Goal: Task Accomplishment & Management: Use online tool/utility

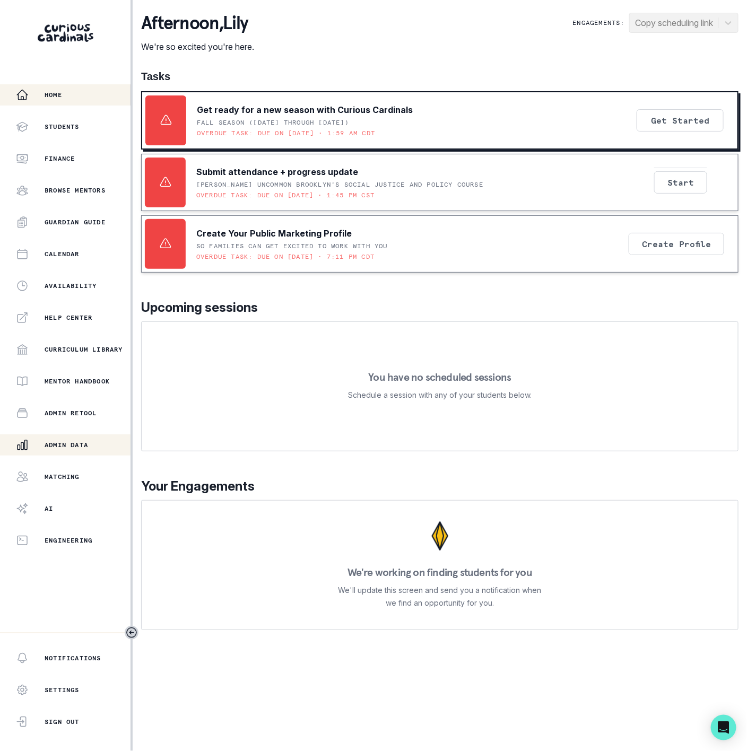
drag, startPoint x: 80, startPoint y: 454, endPoint x: 89, endPoint y: 442, distance: 14.8
click at [81, 454] on button "Admin Data" at bounding box center [65, 445] width 131 height 21
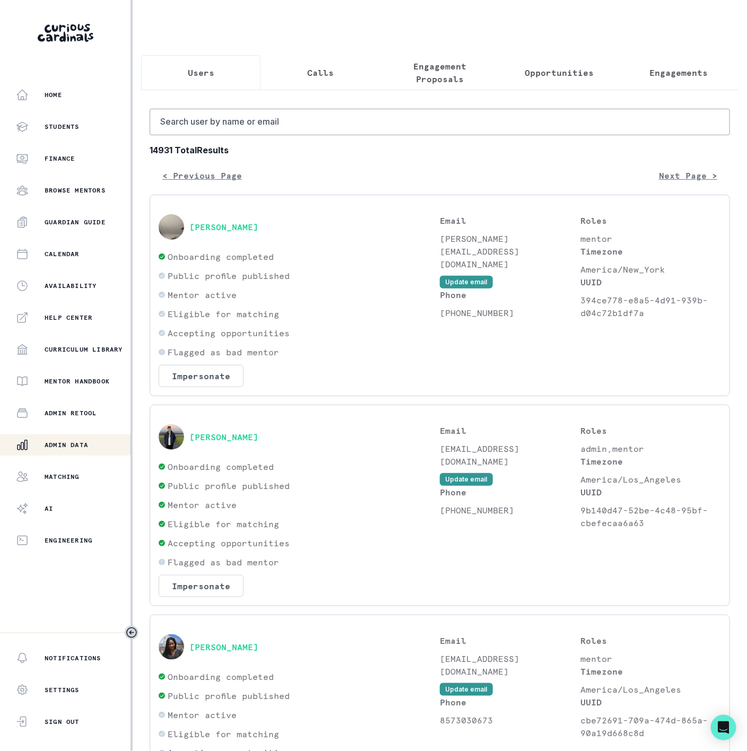
click at [670, 75] on p "Engagements" at bounding box center [678, 72] width 58 height 13
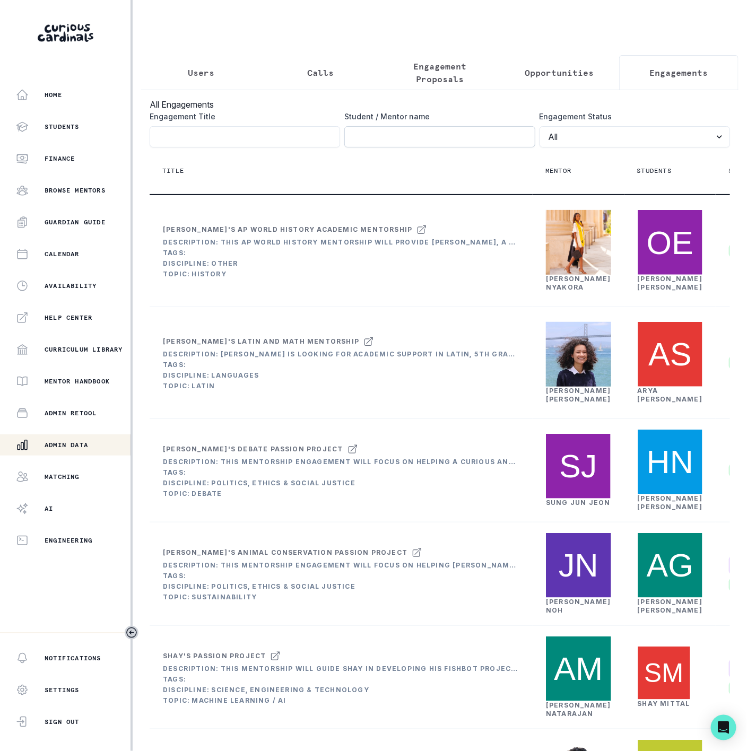
click at [362, 147] on input "Engagement Title" at bounding box center [439, 136] width 190 height 21
paste input "[EMAIL_ADDRESS][DOMAIN_NAME]"
click button "submit" at bounding box center [0, 0] width 0 height 0
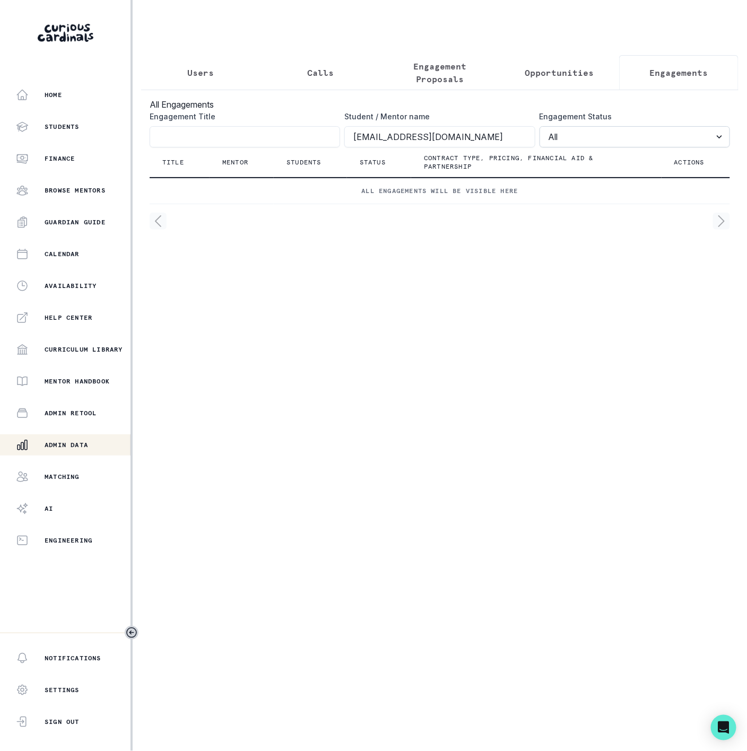
drag, startPoint x: 398, startPoint y: 146, endPoint x: 681, endPoint y: 146, distance: 283.3
click at [681, 146] on div "Engagement Title Student / Mentor name [PERSON_NAME][EMAIL_ADDRESS][DOMAIN_NAME…" at bounding box center [440, 129] width 580 height 37
click button "submit" at bounding box center [0, 0] width 0 height 0
drag, startPoint x: 368, startPoint y: 147, endPoint x: 382, endPoint y: 145, distance: 14.0
click at [370, 147] on input "alextonning" at bounding box center [439, 136] width 190 height 21
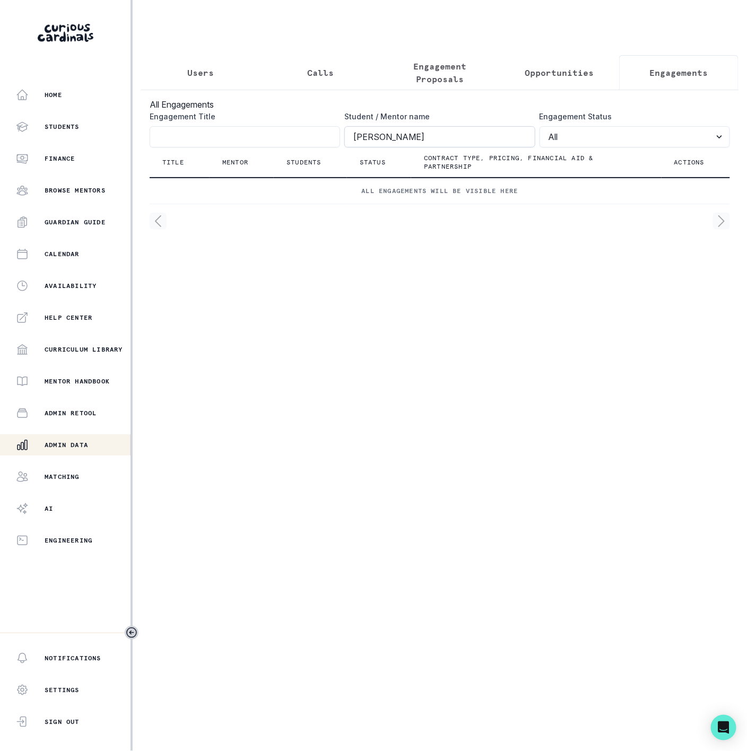
type input "[PERSON_NAME]"
click button "submit" at bounding box center [0, 0] width 0 height 0
click at [354, 147] on input "[PERSON_NAME]" at bounding box center [439, 136] width 190 height 21
click button "submit" at bounding box center [0, 0] width 0 height 0
click at [410, 147] on input "[PERSON_NAME]" at bounding box center [439, 136] width 190 height 21
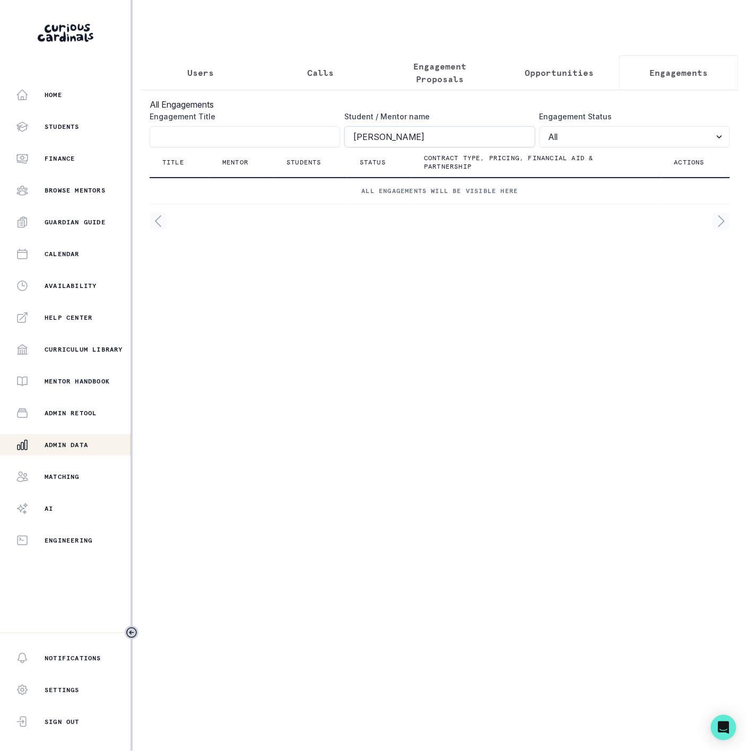
click button "submit" at bounding box center [0, 0] width 0 height 0
click at [161, 147] on input "Engagement Title" at bounding box center [245, 136] width 190 height 21
paste input "[EMAIL_ADDRESS][DOMAIN_NAME]"
type input "[EMAIL_ADDRESS][DOMAIN_NAME]"
click button "submit" at bounding box center [0, 0] width 0 height 0
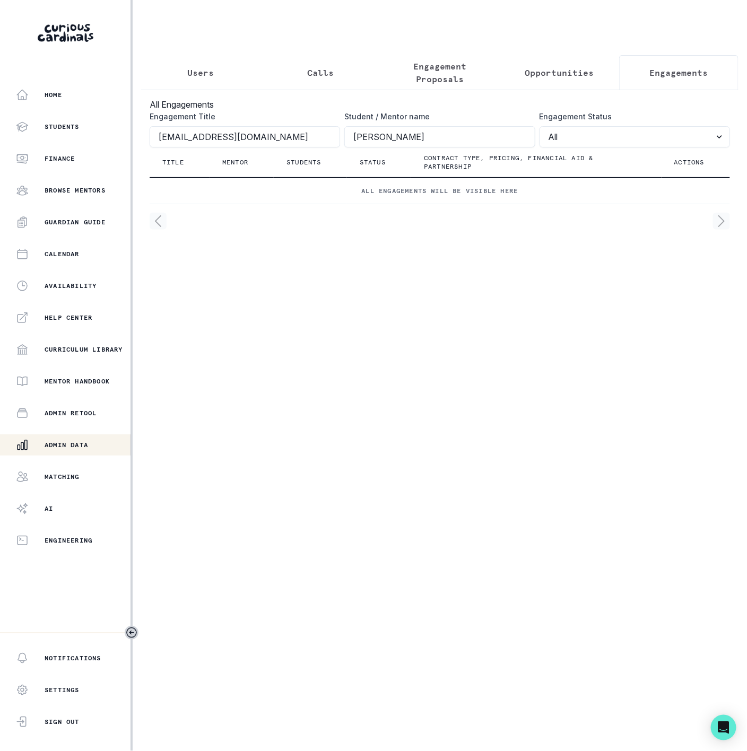
drag, startPoint x: 517, startPoint y: 138, endPoint x: 551, endPoint y: 134, distance: 33.7
click at [551, 134] on div "Engagement Title [EMAIL_ADDRESS][DOMAIN_NAME] Student / Mentor name [PERSON_NAM…" at bounding box center [440, 129] width 580 height 37
drag, startPoint x: -1, startPoint y: 134, endPoint x: -1, endPoint y: 127, distance: 6.4
click at [0, 127] on html "Home Students Finance Browse Mentors Guardian Guide Calendar Availability Help …" at bounding box center [373, 375] width 747 height 751
paste input "[PERSON_NAME]"
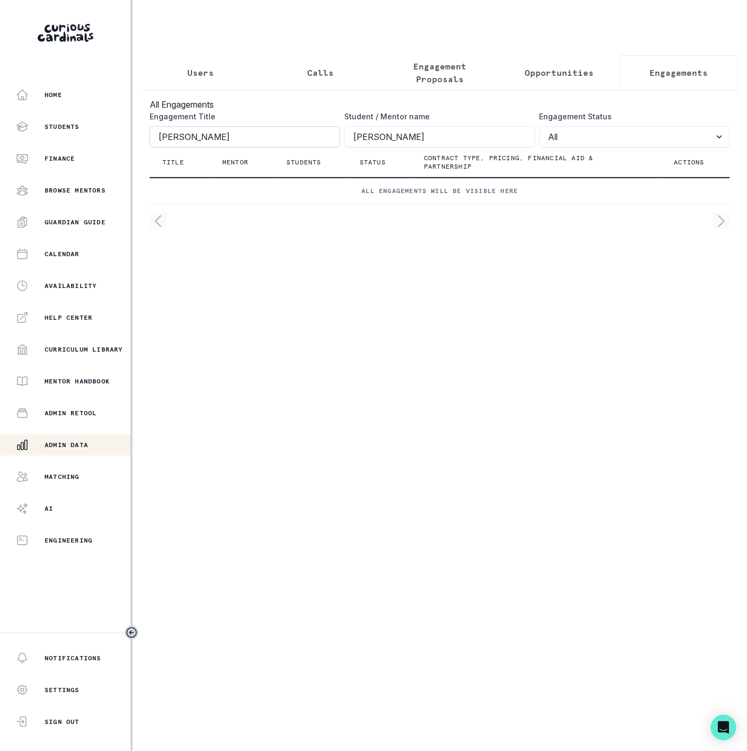
type input "[PERSON_NAME]"
click at [174, 142] on div "Engagement Title [PERSON_NAME] Student / Mentor name [PERSON_NAME] Engagement S…" at bounding box center [440, 129] width 580 height 37
click button "submit" at bounding box center [0, 0] width 0 height 0
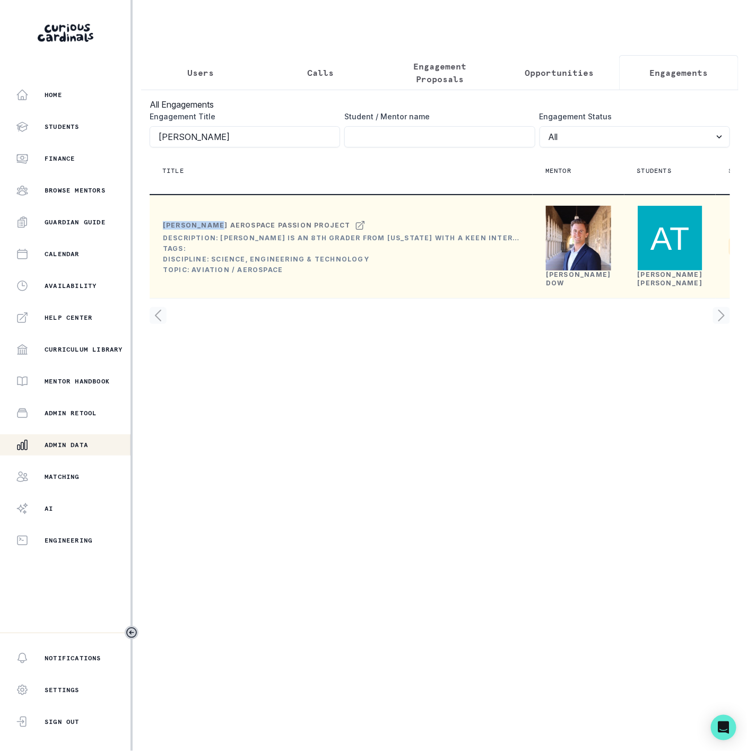
drag, startPoint x: 164, startPoint y: 273, endPoint x: 219, endPoint y: 275, distance: 54.7
click at [219, 230] on div "[PERSON_NAME] Aerospace Passion Project" at bounding box center [257, 225] width 188 height 8
copy div "[PERSON_NAME]"
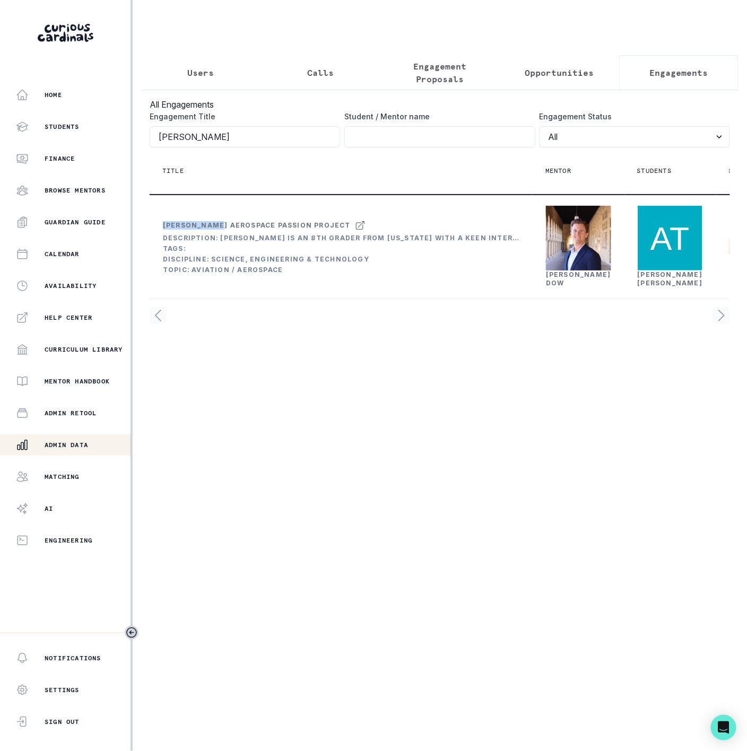
click at [209, 71] on p "Users" at bounding box center [201, 72] width 27 height 13
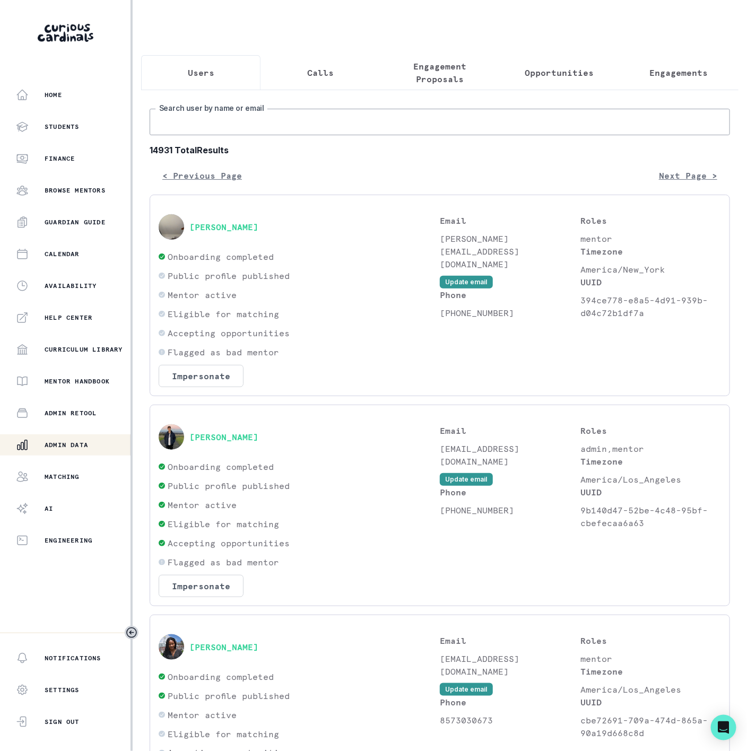
click at [247, 135] on input "Search user by name or email" at bounding box center [440, 122] width 580 height 27
paste input "[PERSON_NAME]"
type input "[PERSON_NAME]"
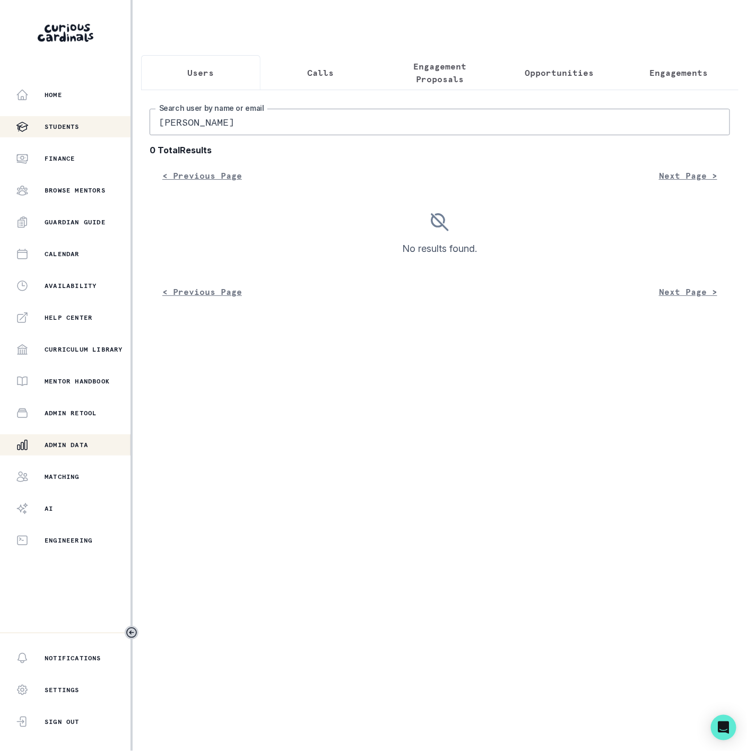
drag, startPoint x: 246, startPoint y: 133, endPoint x: 66, endPoint y: 135, distance: 179.9
click at [66, 135] on div "Home Students Finance Browse Mentors Guardian Guide Calendar Availability Help …" at bounding box center [373, 375] width 747 height 751
click at [193, 59] on button "Users" at bounding box center [200, 72] width 119 height 35
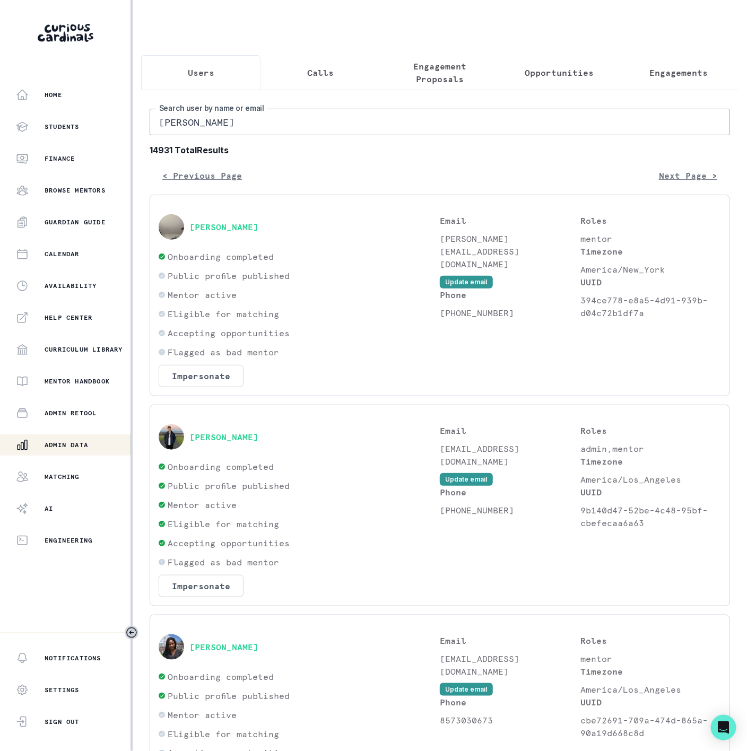
paste input "[EMAIL_ADDRESS][DOMAIN_NAME]"
type input "[EMAIL_ADDRESS][DOMAIN_NAME]"
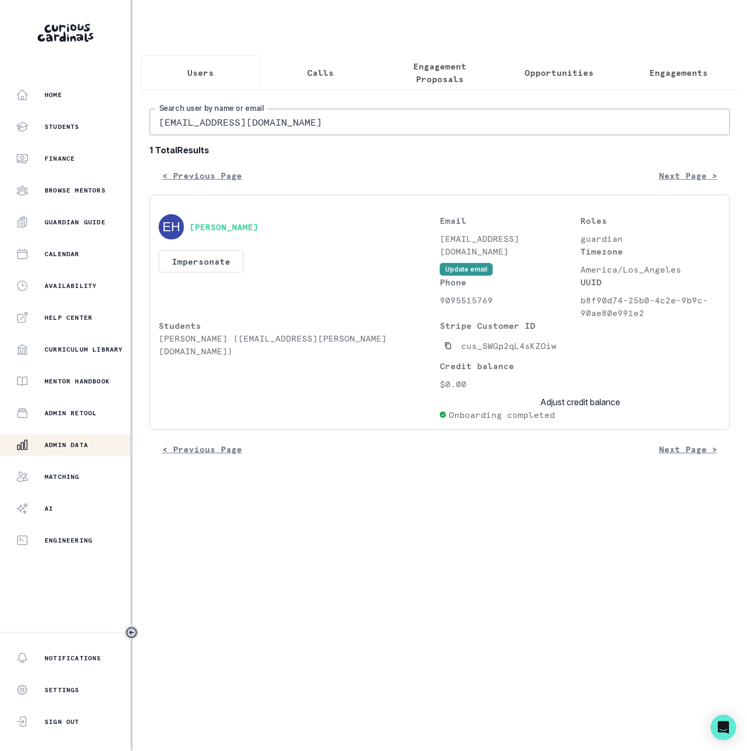
drag, startPoint x: 261, startPoint y: 129, endPoint x: -1, endPoint y: 128, distance: 262.1
click at [0, 128] on html "Home Students Finance Browse Mentors Guardian Guide Calendar Availability Help …" at bounding box center [373, 375] width 747 height 751
paste input "[PERSON_NAME].[PERSON_NAME]"
type input "[PERSON_NAME][EMAIL_ADDRESS][PERSON_NAME][DOMAIN_NAME]"
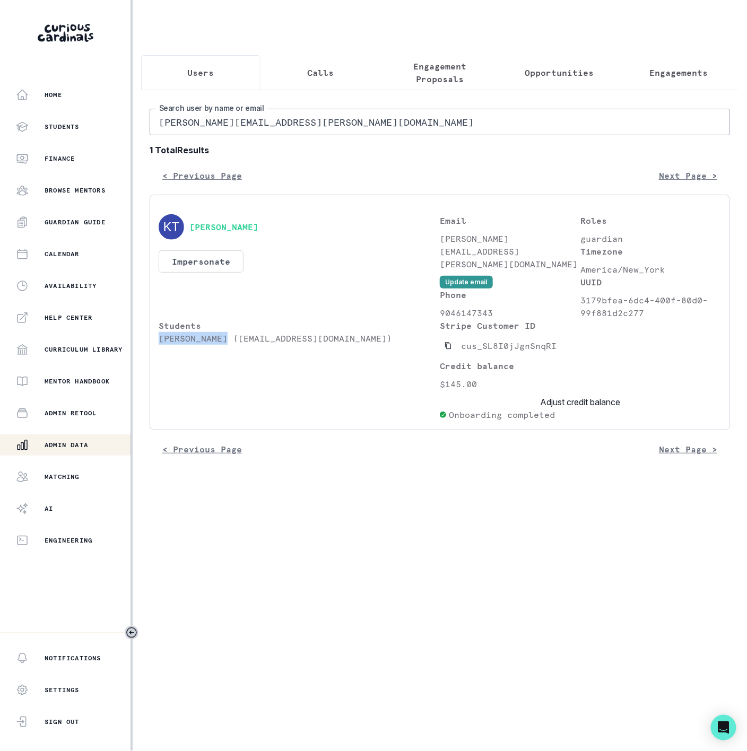
drag, startPoint x: 161, startPoint y: 368, endPoint x: 221, endPoint y: 368, distance: 60.5
click at [221, 345] on p "[PERSON_NAME] ([EMAIL_ADDRESS][DOMAIN_NAME])" at bounding box center [299, 338] width 281 height 13
copy p "[PERSON_NAME]"
drag, startPoint x: 653, startPoint y: 66, endPoint x: 618, endPoint y: 80, distance: 38.3
click at [653, 65] on button "Engagements" at bounding box center [678, 72] width 119 height 35
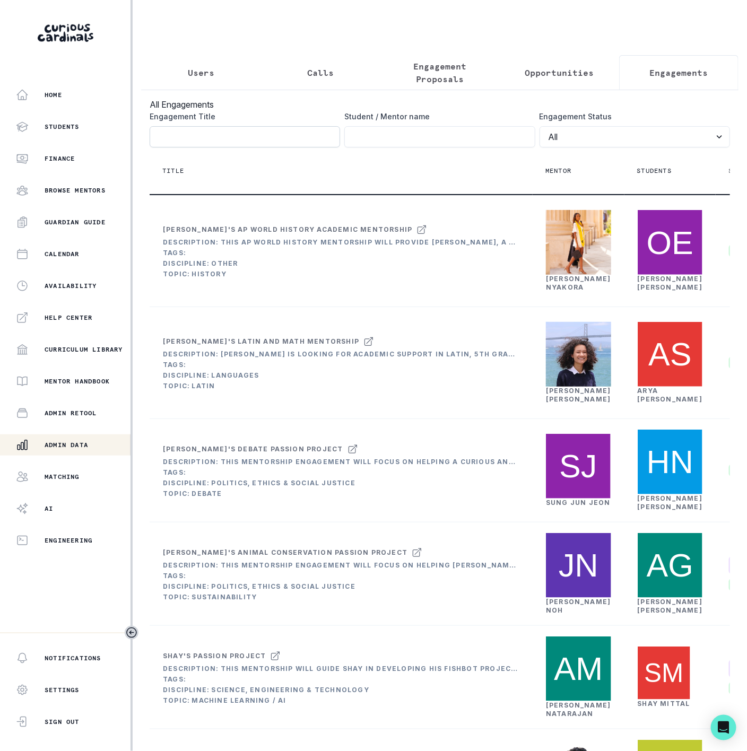
click at [222, 147] on input "Engagement Title" at bounding box center [245, 136] width 190 height 21
paste input "[PERSON_NAME]"
type input "[PERSON_NAME]"
click button "submit" at bounding box center [0, 0] width 0 height 0
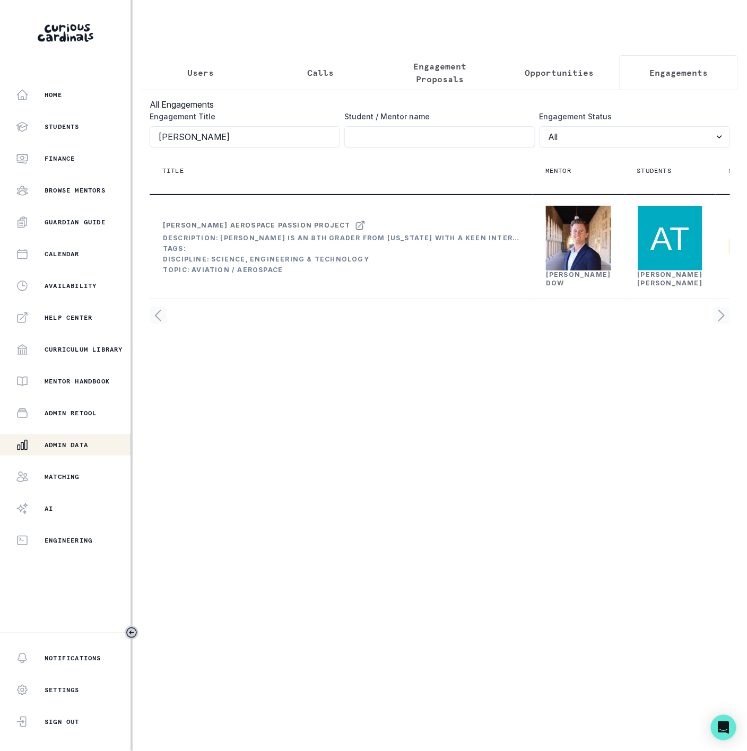
scroll to position [0, 150]
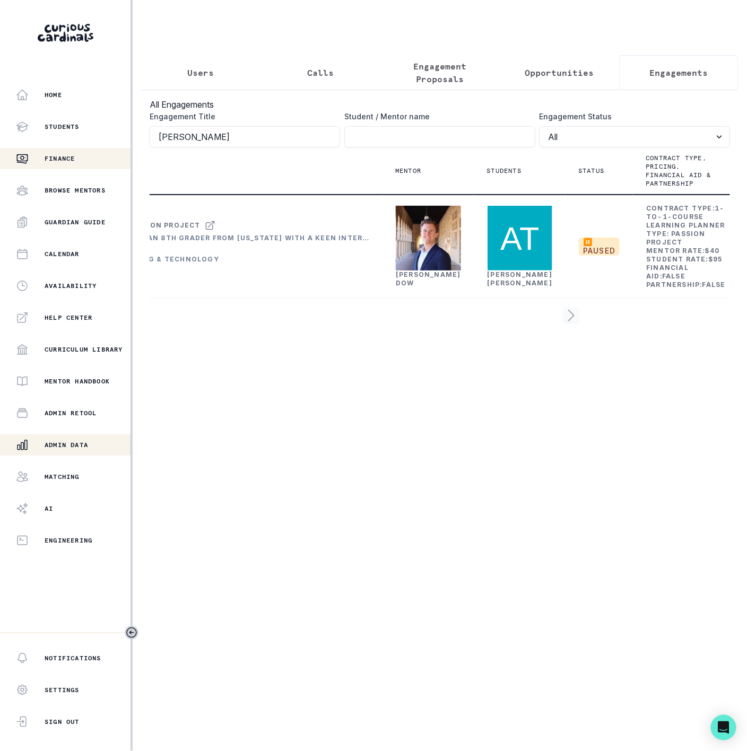
click at [21, 150] on div "Home Students Finance Browse Mentors Guardian Guide Calendar Availability Help …" at bounding box center [373, 375] width 747 height 751
click at [396, 139] on input "Engagement Title" at bounding box center [439, 136] width 190 height 21
paste input "[PERSON_NAME]"
type input "[PERSON_NAME]"
click button "submit" at bounding box center [0, 0] width 0 height 0
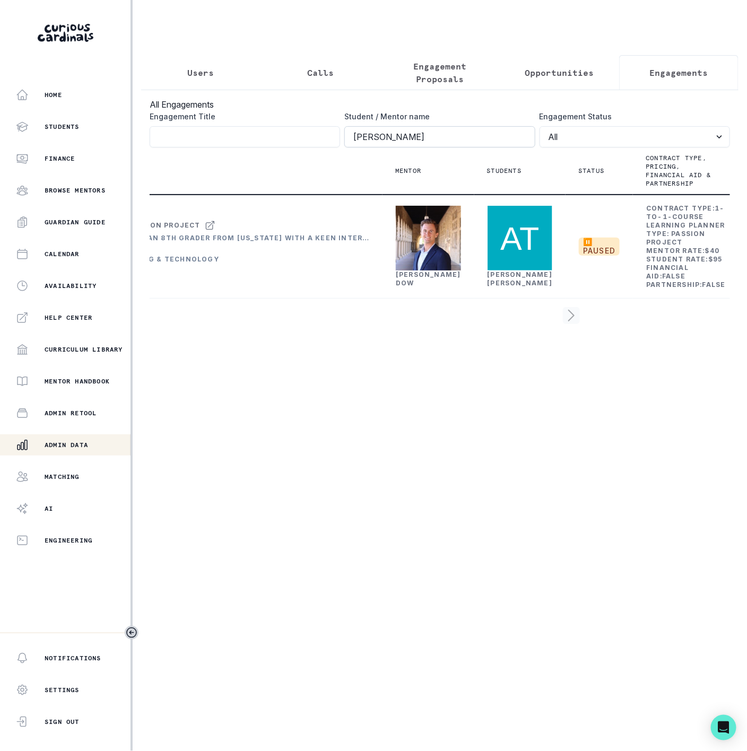
scroll to position [0, 0]
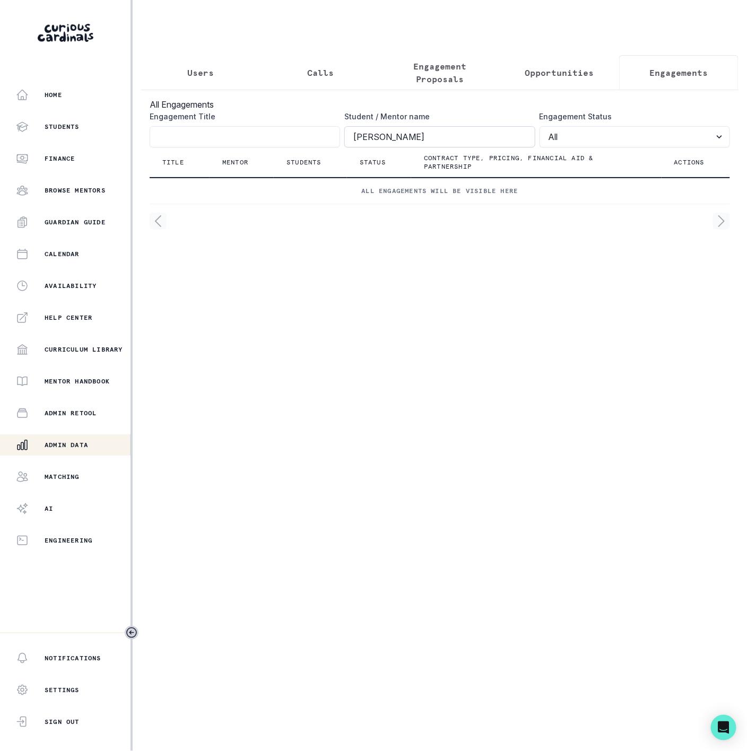
click at [355, 147] on input "[PERSON_NAME]" at bounding box center [439, 136] width 190 height 21
click button "submit" at bounding box center [0, 0] width 0 height 0
click at [474, 147] on input "[PERSON_NAME]" at bounding box center [439, 136] width 190 height 21
click at [227, 147] on input "Engagement Title" at bounding box center [245, 136] width 190 height 21
click at [215, 61] on button "Users" at bounding box center [200, 72] width 119 height 35
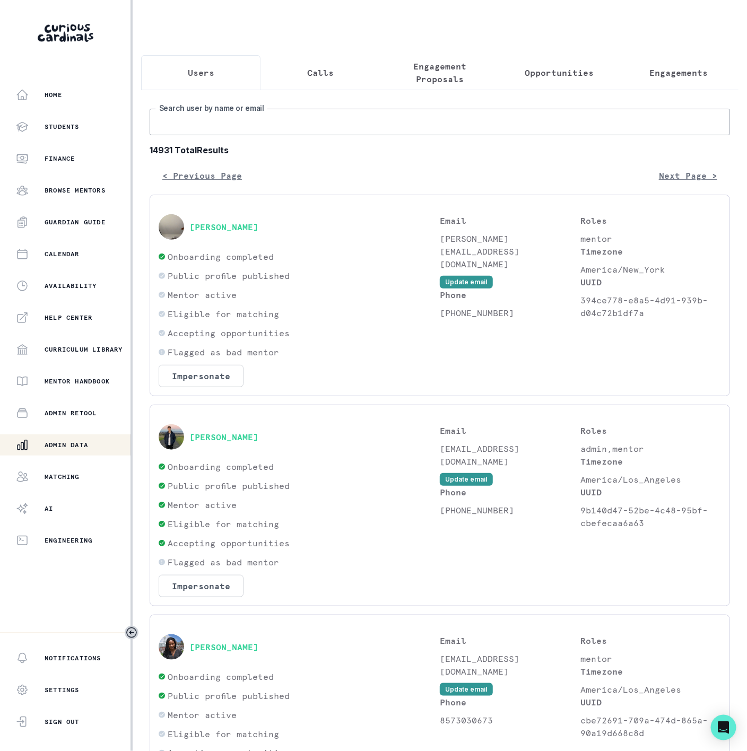
click at [209, 135] on input "Search user by name or email" at bounding box center [440, 122] width 580 height 27
paste input "[PERSON_NAME]"
type input "[PERSON_NAME]"
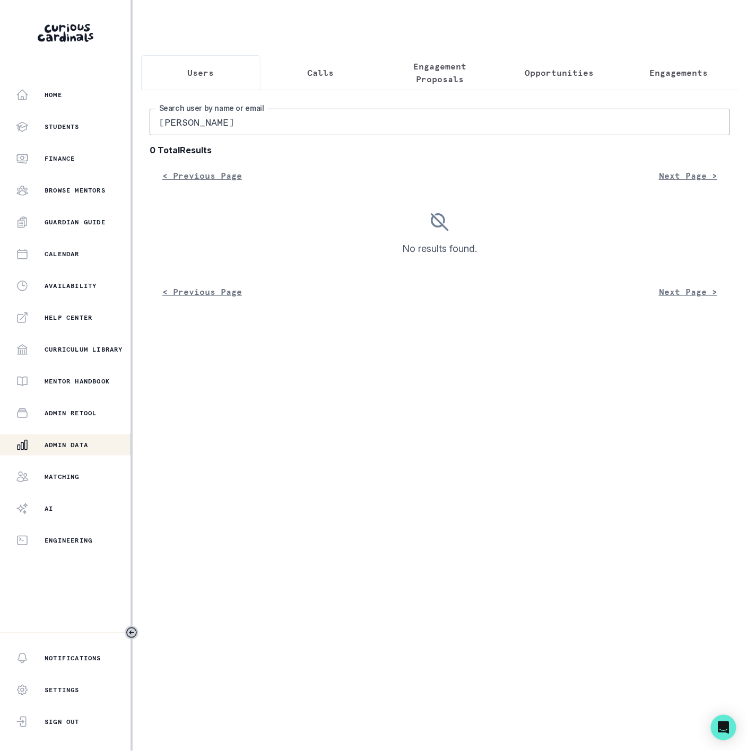
drag, startPoint x: 188, startPoint y: 134, endPoint x: 551, endPoint y: 129, distance: 363.5
click at [551, 129] on input "[PERSON_NAME]" at bounding box center [440, 122] width 580 height 27
type input "Ale"
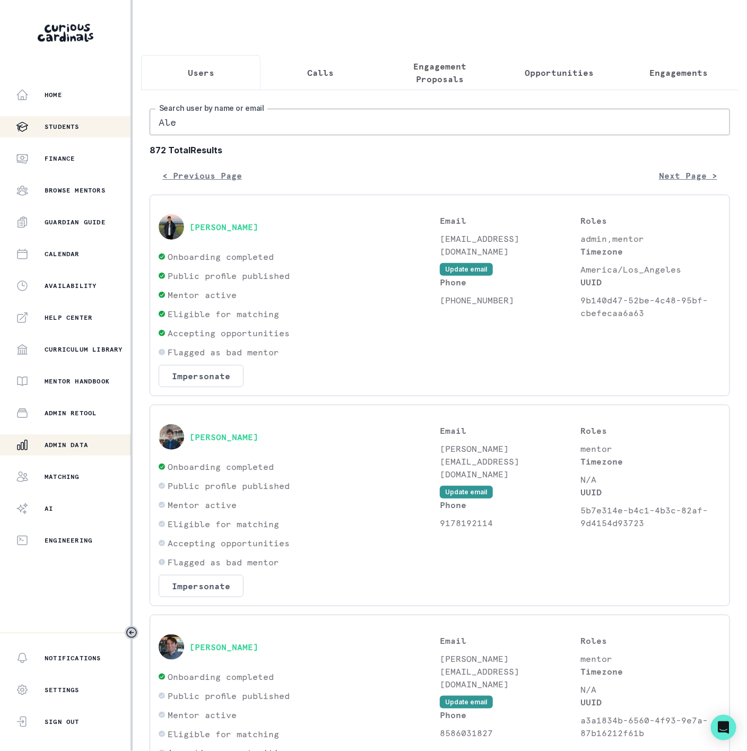
drag, startPoint x: 158, startPoint y: 142, endPoint x: 0, endPoint y: 135, distance: 157.7
click at [13, 138] on div "Home Students Finance Browse Mentors Guardian Guide Calendar Availability Help …" at bounding box center [373, 375] width 747 height 751
paste input "[PERSON_NAME]"
type input "[PERSON_NAME]"
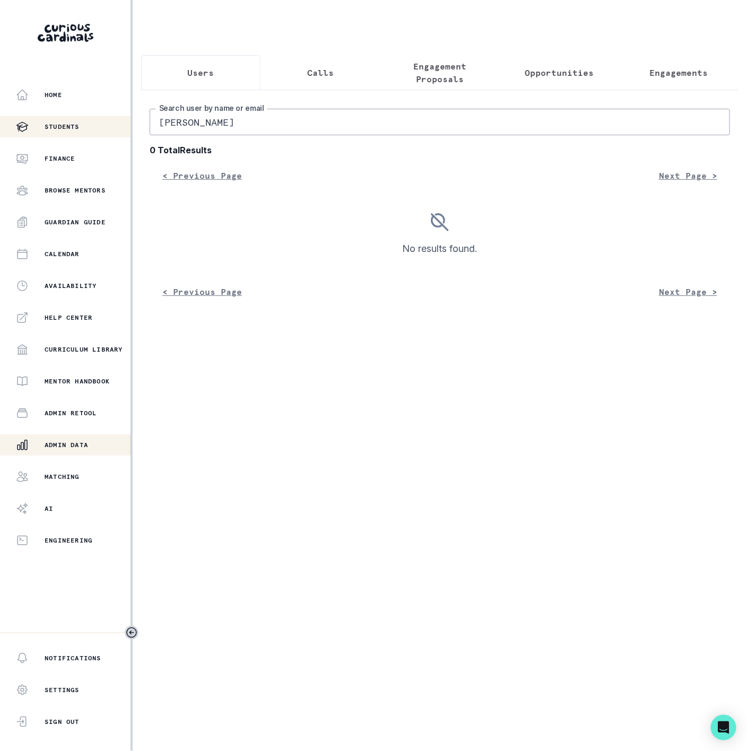
drag, startPoint x: 257, startPoint y: 132, endPoint x: 75, endPoint y: 137, distance: 181.5
click at [75, 137] on div "Home Students Finance Browse Mentors Guardian Guide Calendar Availability Help …" at bounding box center [373, 375] width 747 height 751
paste input "[PERSON_NAME][EMAIL_ADDRESS][PERSON_NAME][DOMAIN_NAME]"
type input "[PERSON_NAME][EMAIL_ADDRESS][PERSON_NAME][DOMAIN_NAME]"
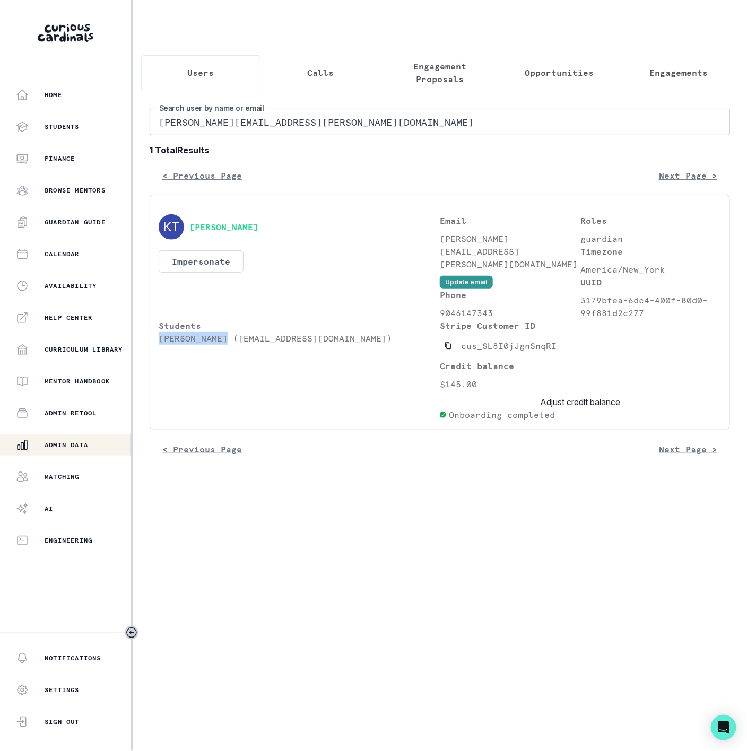
drag, startPoint x: 160, startPoint y: 363, endPoint x: 221, endPoint y: 363, distance: 61.5
click at [221, 345] on p "[PERSON_NAME] ([EMAIL_ADDRESS][DOMAIN_NAME])" at bounding box center [299, 338] width 281 height 13
copy p "[PERSON_NAME]"
drag, startPoint x: 316, startPoint y: 137, endPoint x: -1, endPoint y: 137, distance: 316.8
click at [0, 137] on html "Home Students Finance Browse Mentors Guardian Guide Calendar Availability Help …" at bounding box center [373, 375] width 747 height 751
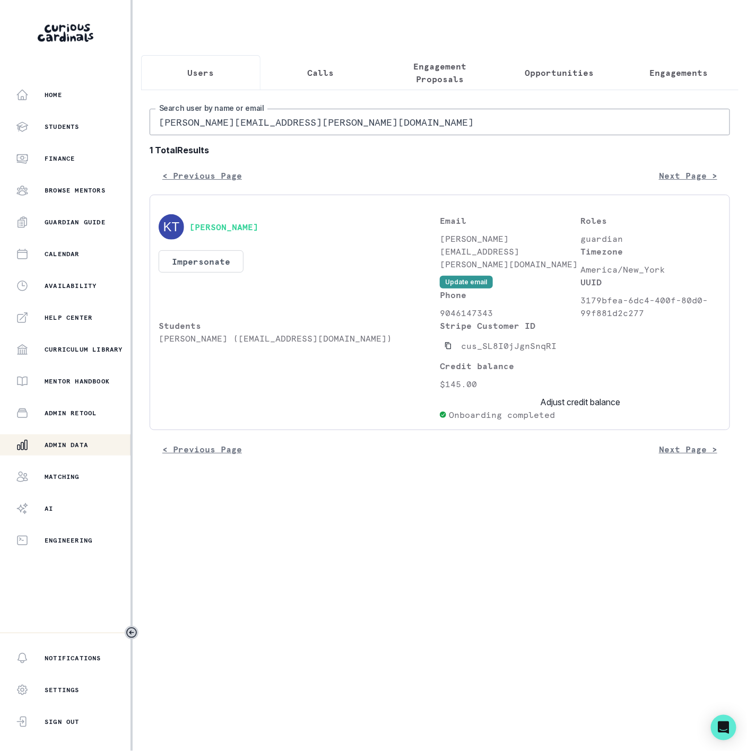
paste input "[PERSON_NAME]"
type input "[PERSON_NAME]"
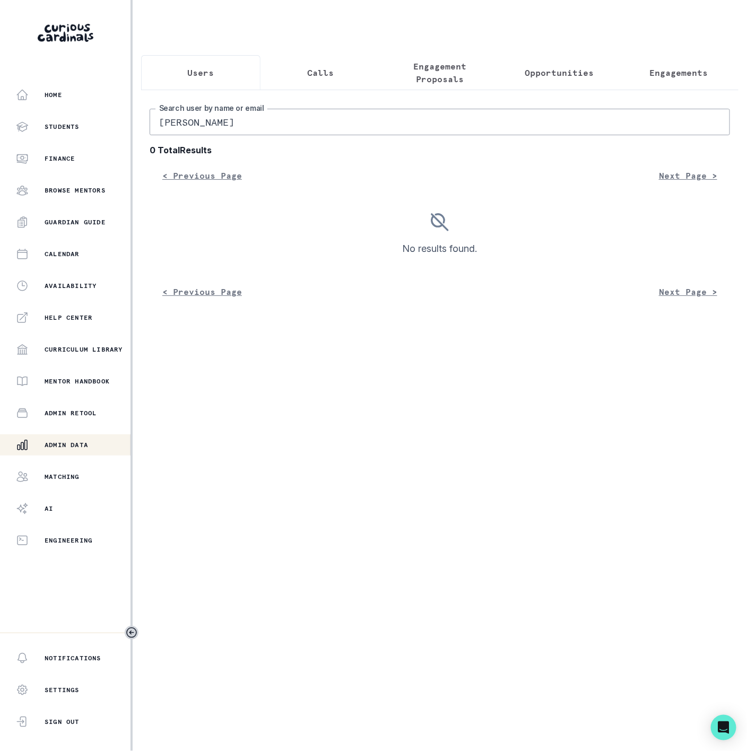
click at [159, 131] on input "[PERSON_NAME]" at bounding box center [440, 122] width 580 height 27
drag, startPoint x: 312, startPoint y: 139, endPoint x: 438, endPoint y: 139, distance: 126.3
click at [438, 135] on input "[PERSON_NAME]" at bounding box center [440, 122] width 580 height 27
type input "[PERSON_NAME]"
click at [247, 135] on input "[PERSON_NAME]" at bounding box center [440, 122] width 580 height 27
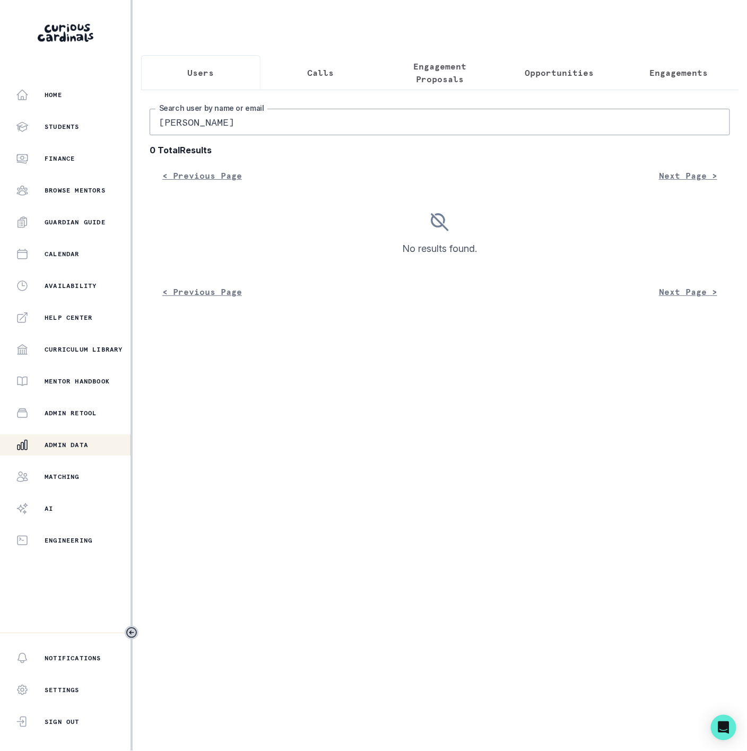
type input "[PERSON_NAME]"
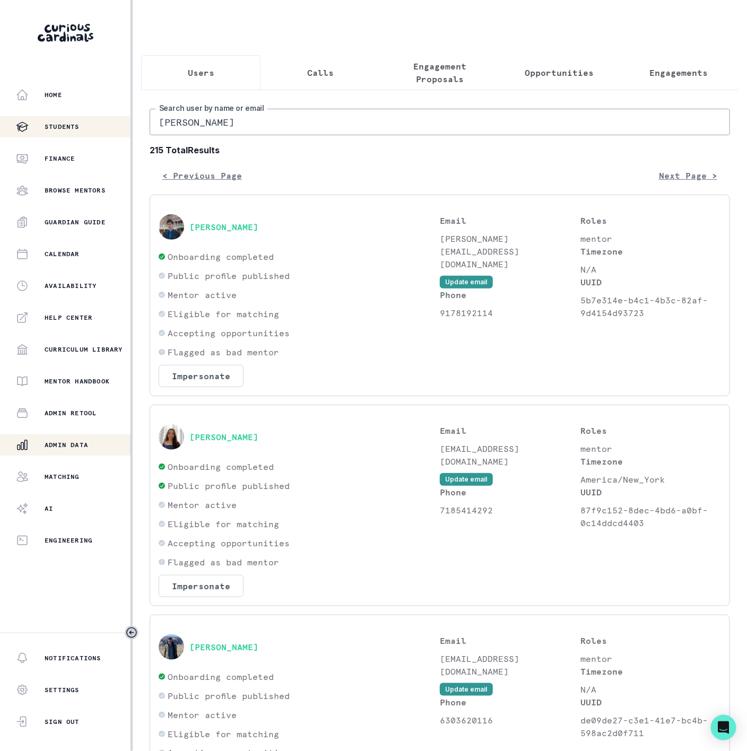
drag, startPoint x: 192, startPoint y: 133, endPoint x: 35, endPoint y: 126, distance: 156.7
click at [35, 126] on div "Home Students Finance Browse Mentors Guardian Guide Calendar Availability Help …" at bounding box center [373, 375] width 747 height 751
paste input "[PERSON_NAME][EMAIL_ADDRESS][PERSON_NAME][DOMAIN_NAME]"
type input "[PERSON_NAME][EMAIL_ADDRESS][PERSON_NAME][DOMAIN_NAME]"
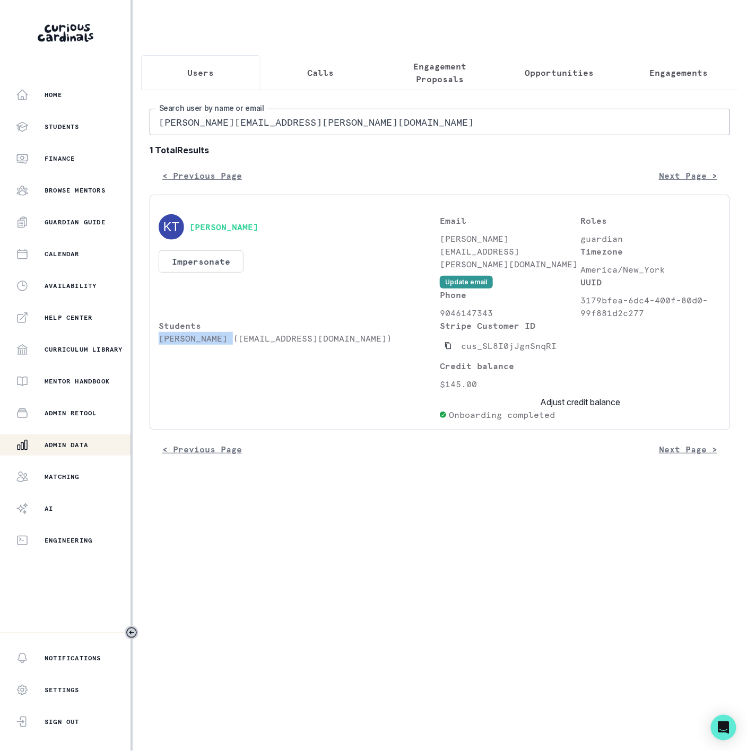
drag, startPoint x: 160, startPoint y: 363, endPoint x: 226, endPoint y: 363, distance: 66.3
click at [226, 345] on p "[PERSON_NAME] ([EMAIL_ADDRESS][DOMAIN_NAME])" at bounding box center [299, 338] width 281 height 13
copy p "[PERSON_NAME]"
click at [649, 76] on p "Engagements" at bounding box center [678, 72] width 58 height 13
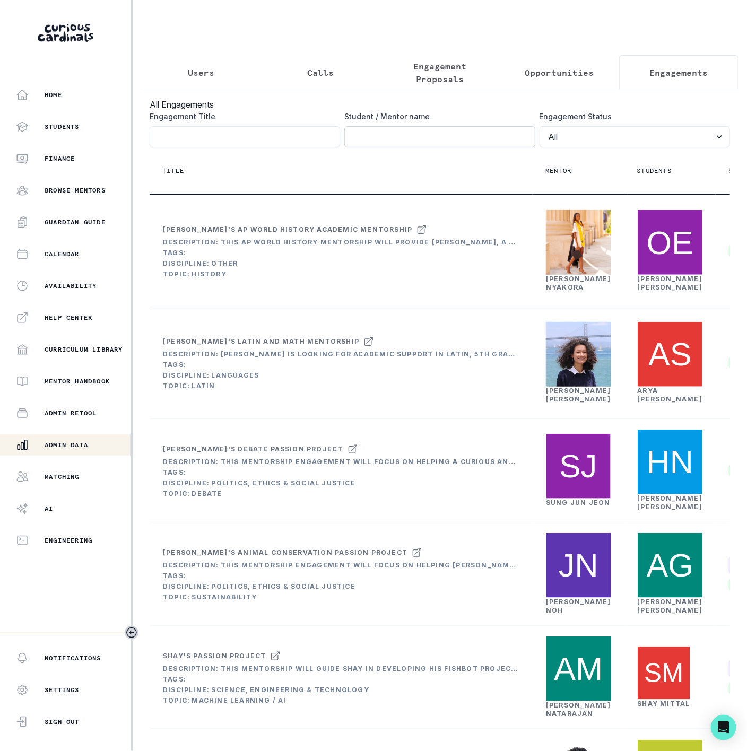
click at [349, 147] on input "Engagement Title" at bounding box center [439, 136] width 190 height 21
paste input "[PERSON_NAME]"
type input "[PERSON_NAME]"
click button "submit" at bounding box center [0, 0] width 0 height 0
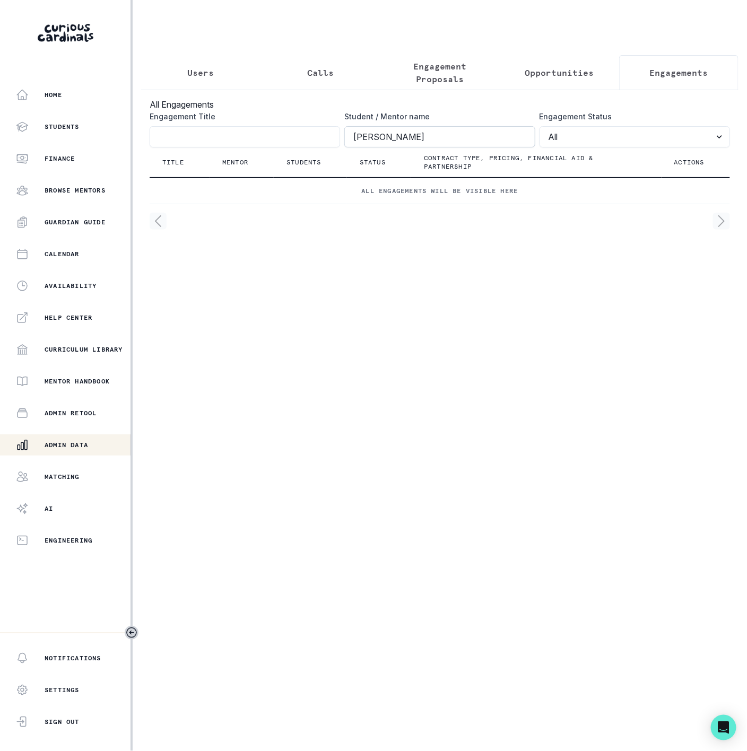
click at [353, 147] on input "[PERSON_NAME]" at bounding box center [439, 136] width 190 height 21
click button "submit" at bounding box center [0, 0] width 0 height 0
drag, startPoint x: 407, startPoint y: 150, endPoint x: 303, endPoint y: 150, distance: 104.5
click at [303, 147] on div "Engagement Title Student / Mentor name [PERSON_NAME] Engagement Status All Acti…" at bounding box center [440, 129] width 580 height 37
click at [250, 147] on input "Engagement Title" at bounding box center [245, 136] width 190 height 21
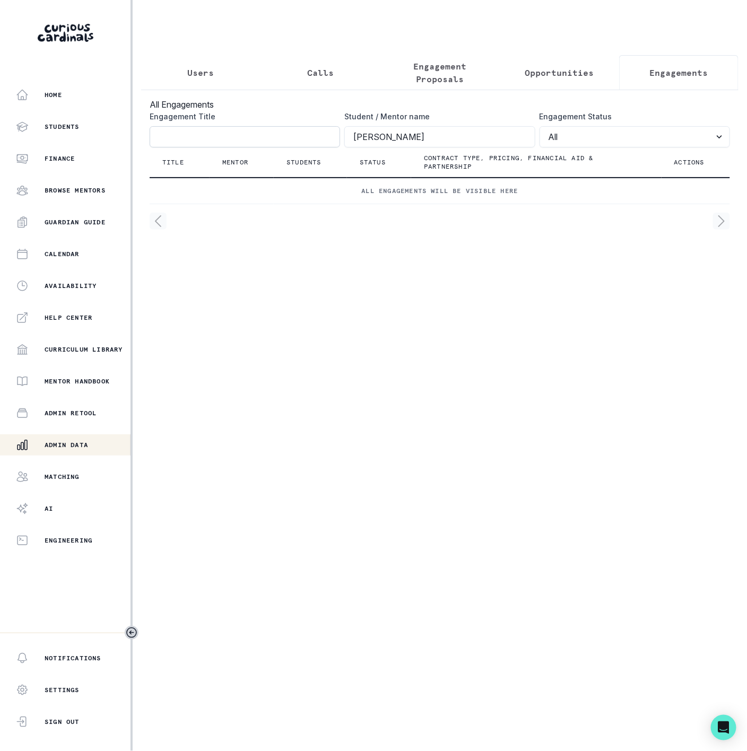
paste input "[PERSON_NAME]"
type input "[PERSON_NAME]"
click button "submit" at bounding box center [0, 0] width 0 height 0
drag, startPoint x: 338, startPoint y: 150, endPoint x: 115, endPoint y: 150, distance: 223.4
click at [118, 151] on div "Home Students Finance Browse Mentors Guardian Guide Calendar Availability Help …" at bounding box center [373, 375] width 747 height 751
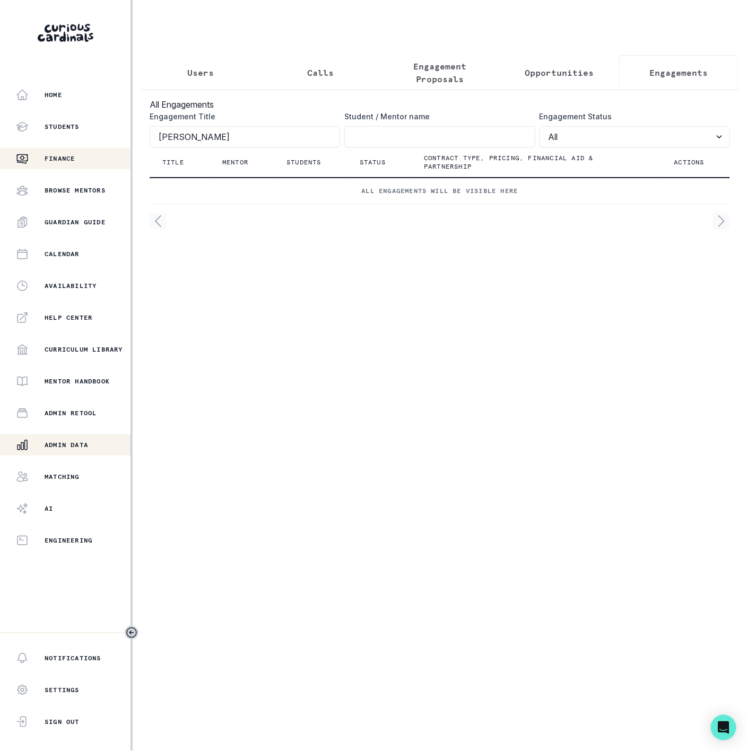
click button "submit" at bounding box center [0, 0] width 0 height 0
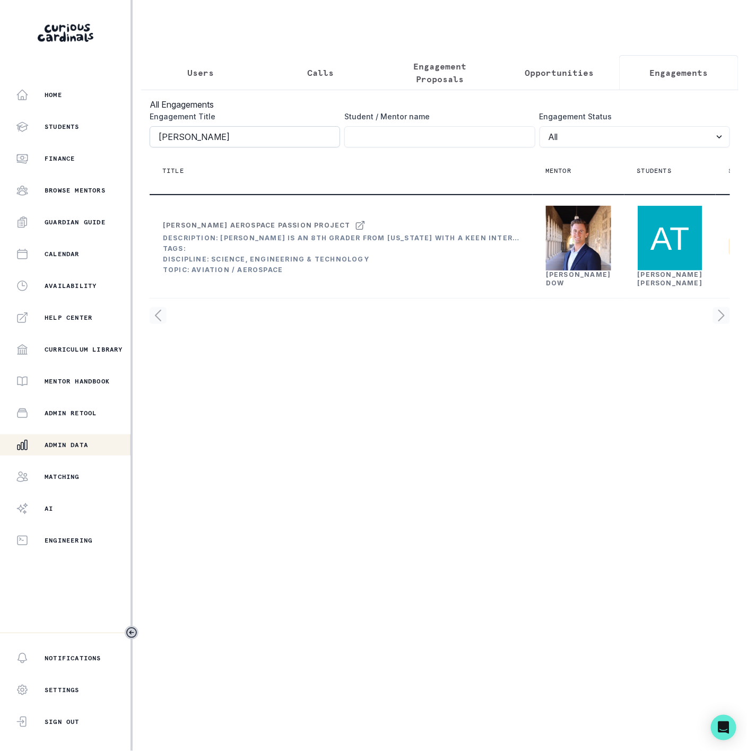
click at [232, 146] on input "[PERSON_NAME]" at bounding box center [245, 136] width 190 height 21
type input "[PERSON_NAME]"
click button "submit" at bounding box center [0, 0] width 0 height 0
drag, startPoint x: 120, startPoint y: 152, endPoint x: 82, endPoint y: 152, distance: 38.2
click at [82, 152] on div "Home Students Finance Browse Mentors Guardian Guide Calendar Availability Help …" at bounding box center [373, 375] width 747 height 751
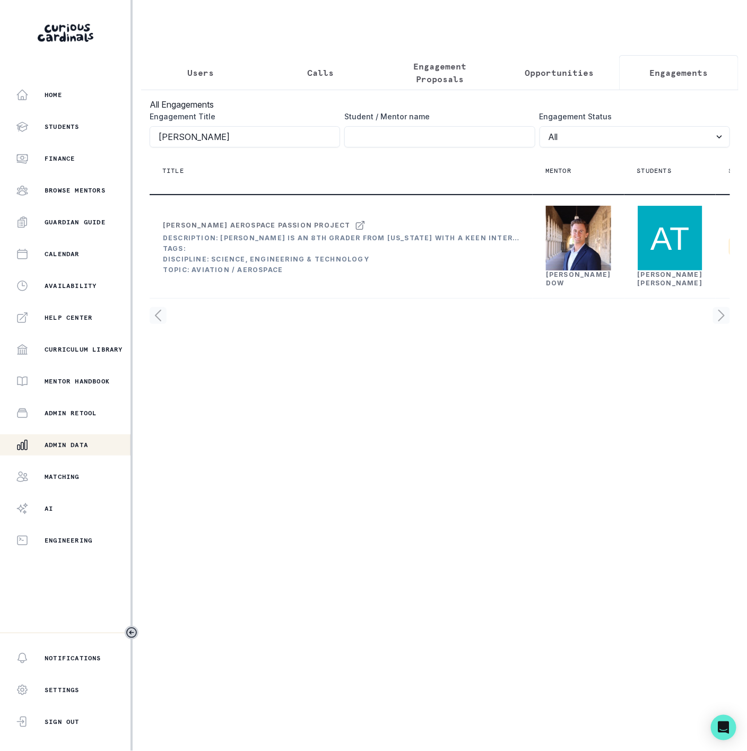
click at [214, 72] on button "Users" at bounding box center [200, 72] width 119 height 35
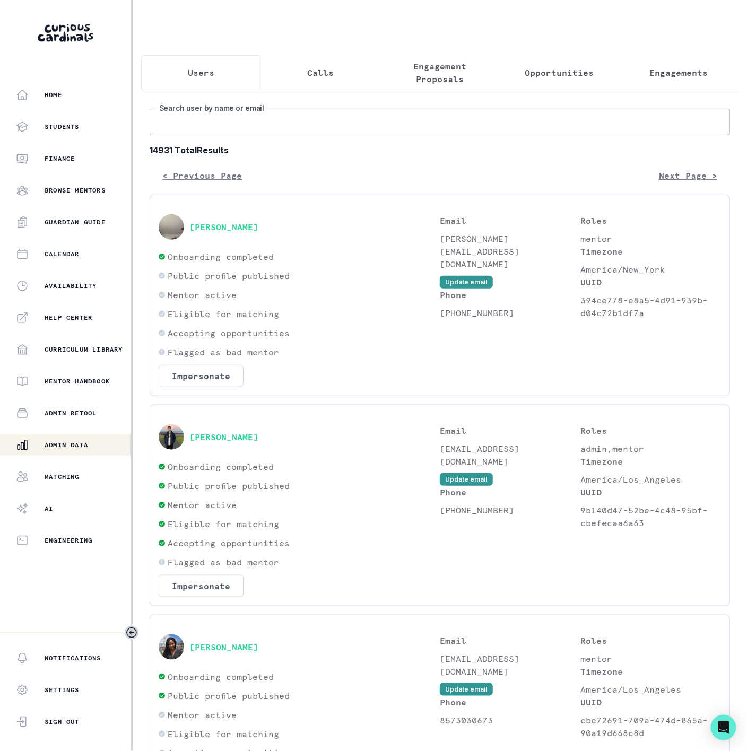
click at [212, 135] on input "Search user by name or email" at bounding box center [440, 122] width 580 height 27
paste input "[PERSON_NAME]"
type input "[PERSON_NAME]"
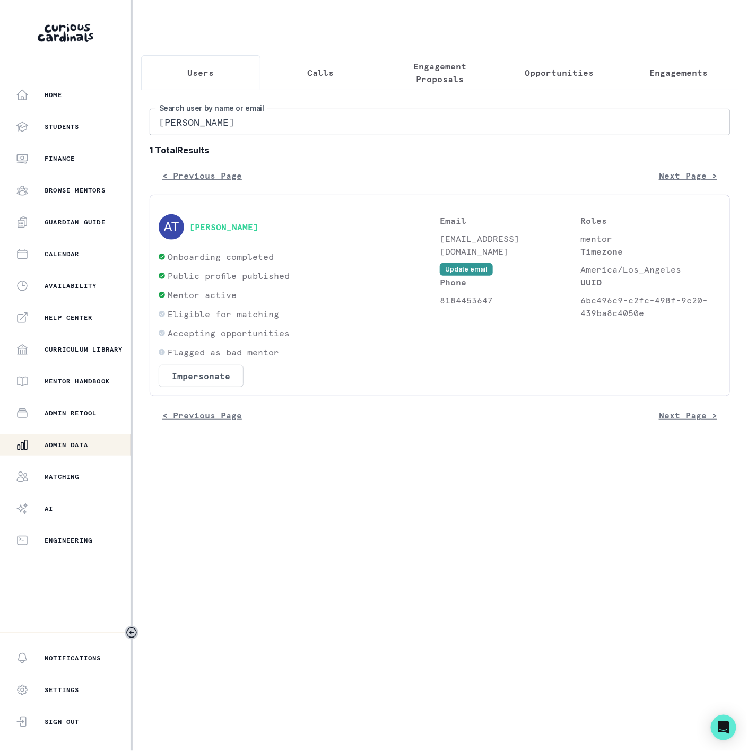
click at [212, 129] on input "[PERSON_NAME]" at bounding box center [440, 122] width 580 height 27
type input "[PERSON_NAME]"
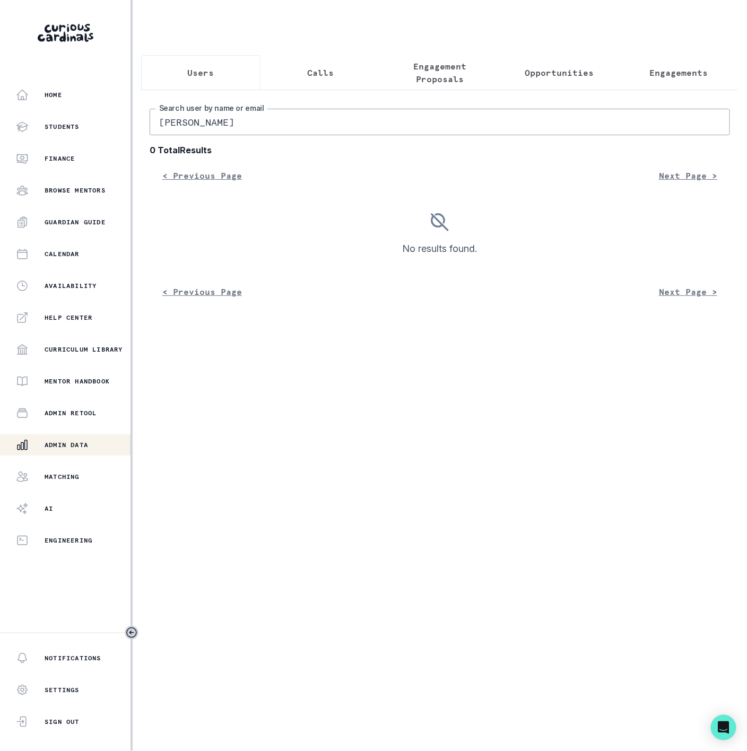
click at [216, 135] on input "[PERSON_NAME]" at bounding box center [440, 122] width 580 height 27
type input "[PERSON_NAME]"
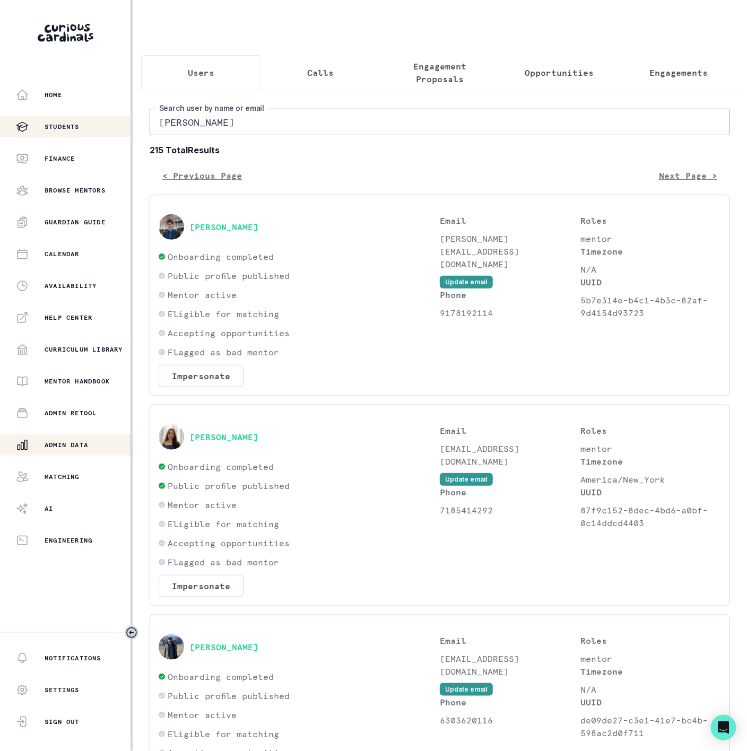
drag, startPoint x: 86, startPoint y: 120, endPoint x: 3, endPoint y: 120, distance: 82.8
click at [25, 120] on div "Home Students Finance Browse Mentors Guardian Guide Calendar Availability Help …" at bounding box center [373, 375] width 747 height 751
paste input "[PERSON_NAME][EMAIL_ADDRESS][PERSON_NAME][DOMAIN_NAME]"
type input "[PERSON_NAME][EMAIL_ADDRESS][PERSON_NAME][DOMAIN_NAME]"
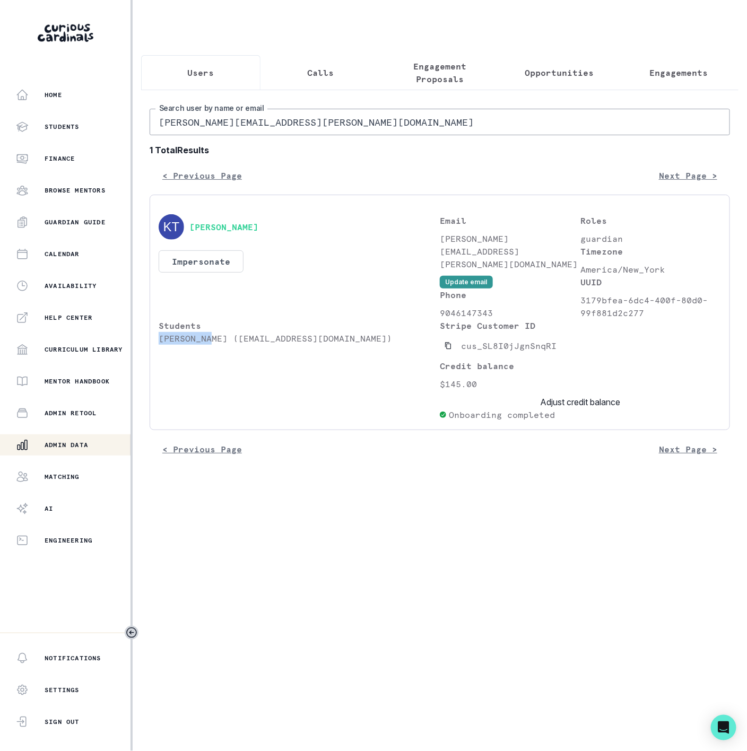
drag, startPoint x: 161, startPoint y: 365, endPoint x: 207, endPoint y: 362, distance: 46.8
click at [207, 345] on p "[PERSON_NAME] ([EMAIL_ADDRESS][DOMAIN_NAME])" at bounding box center [299, 338] width 281 height 13
drag, startPoint x: 234, startPoint y: 366, endPoint x: 349, endPoint y: 368, distance: 114.6
click at [349, 345] on p "[PERSON_NAME] ([EMAIL_ADDRESS][DOMAIN_NAME])" at bounding box center [299, 338] width 281 height 13
copy p "[EMAIL_ADDRESS][DOMAIN_NAME]"
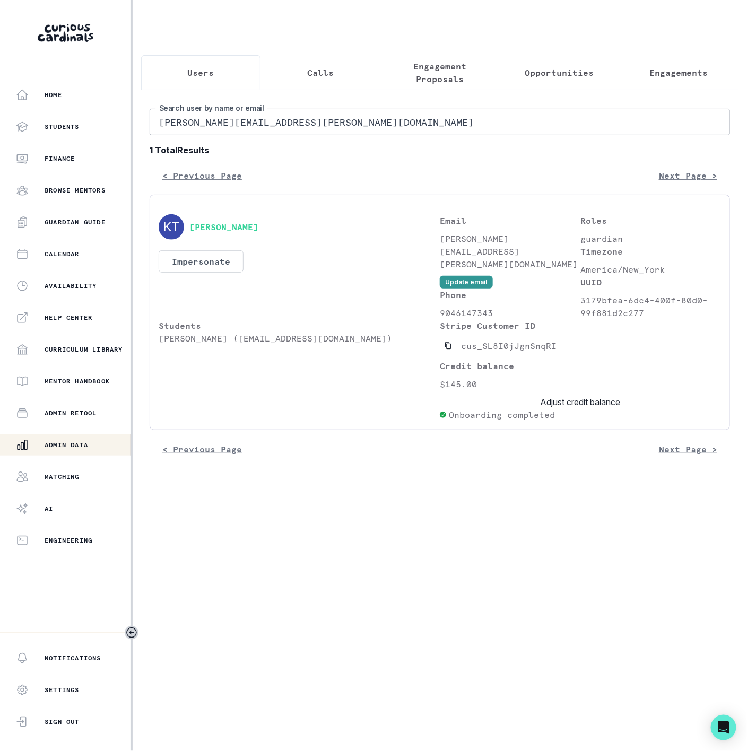
drag, startPoint x: 313, startPoint y: 135, endPoint x: -1, endPoint y: 135, distance: 313.6
click at [0, 135] on html "Home Students Finance Browse Mentors Guardian Guide Calendar Availability Help …" at bounding box center [373, 375] width 747 height 751
paste input "[EMAIL_ADDRESS]"
type input "[EMAIL_ADDRESS][DOMAIN_NAME]"
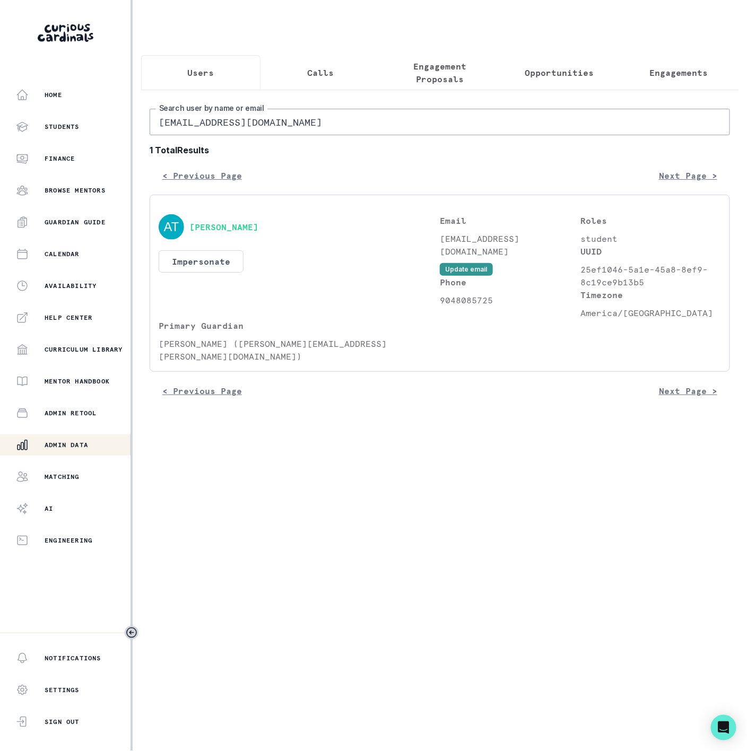
drag, startPoint x: 292, startPoint y: 129, endPoint x: -1, endPoint y: 142, distance: 293.2
click at [0, 142] on html "Home Students Finance Browse Mentors Guardian Guide Calendar Availability Help …" at bounding box center [373, 375] width 747 height 751
paste input "[PERSON_NAME][EMAIL_ADDRESS][PERSON_NAME]"
type input "[PERSON_NAME][EMAIL_ADDRESS][PERSON_NAME][DOMAIN_NAME]"
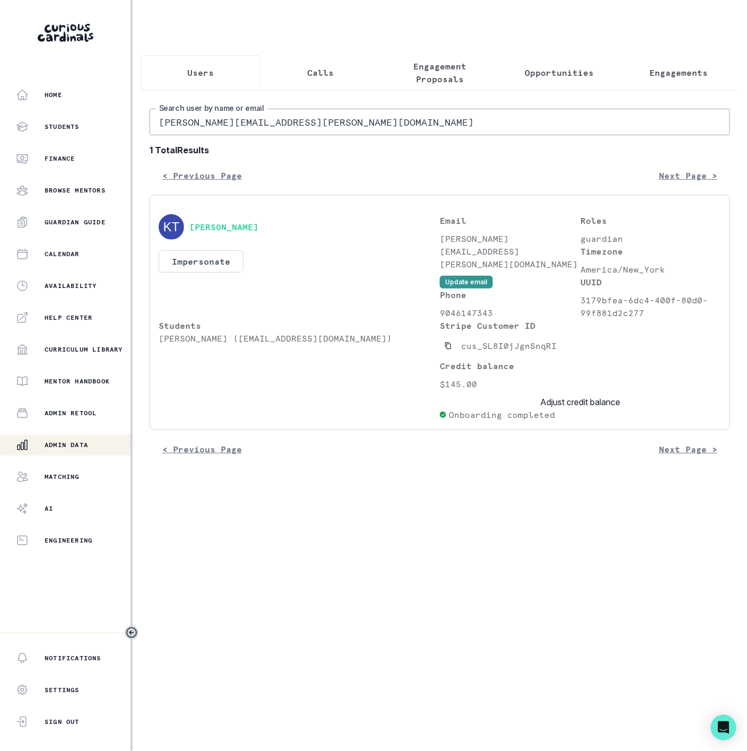
click at [344, 131] on input "[PERSON_NAME][EMAIL_ADDRESS][PERSON_NAME][DOMAIN_NAME]" at bounding box center [440, 122] width 580 height 27
drag, startPoint x: 160, startPoint y: 366, endPoint x: 223, endPoint y: 367, distance: 63.1
click at [223, 345] on p "[PERSON_NAME] ([EMAIL_ADDRESS][DOMAIN_NAME])" at bounding box center [299, 338] width 281 height 13
copy p "[PERSON_NAME]"
click at [673, 66] on p "Engagements" at bounding box center [678, 72] width 58 height 13
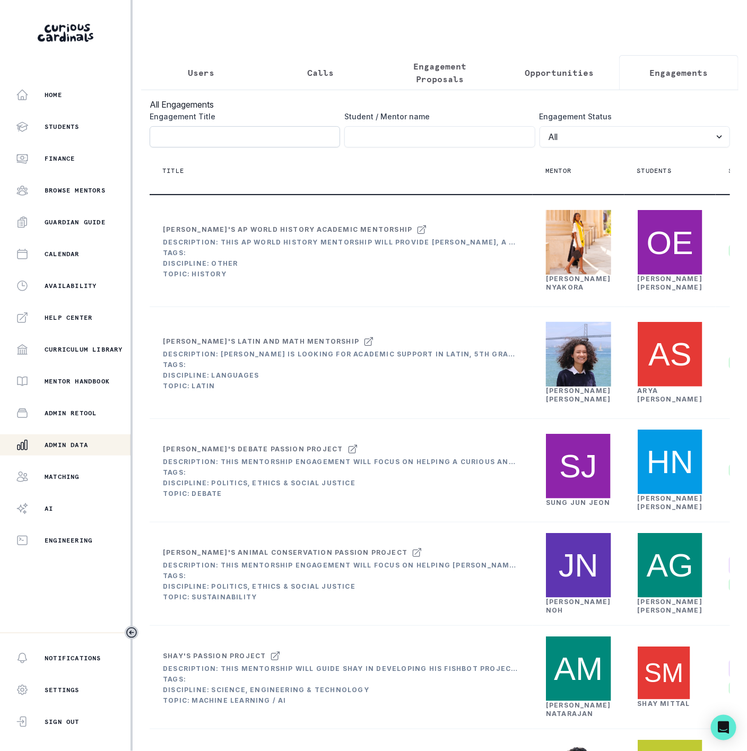
click at [231, 146] on input "Engagement Title" at bounding box center [245, 136] width 190 height 21
paste input "[PERSON_NAME]"
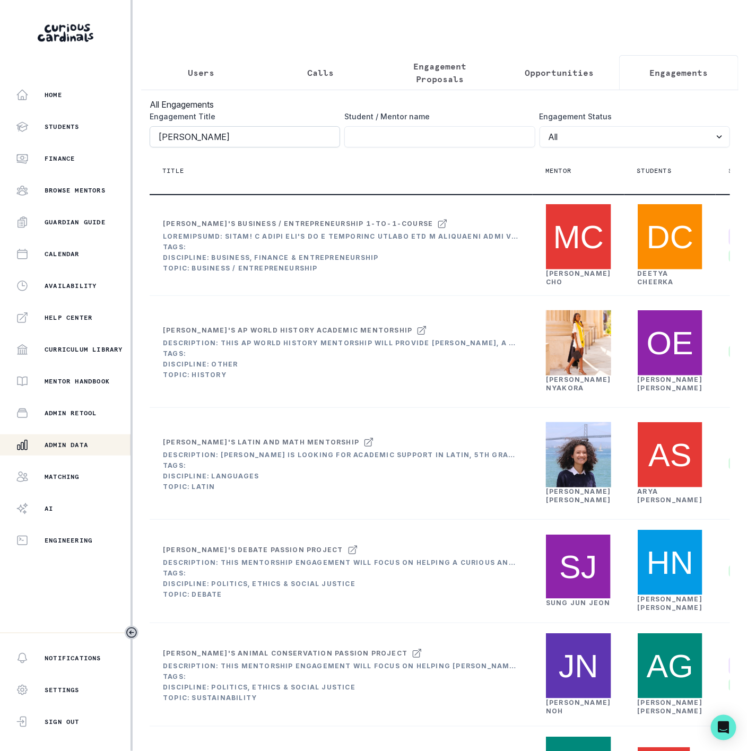
type input "[PERSON_NAME]"
click button "submit" at bounding box center [0, 0] width 0 height 0
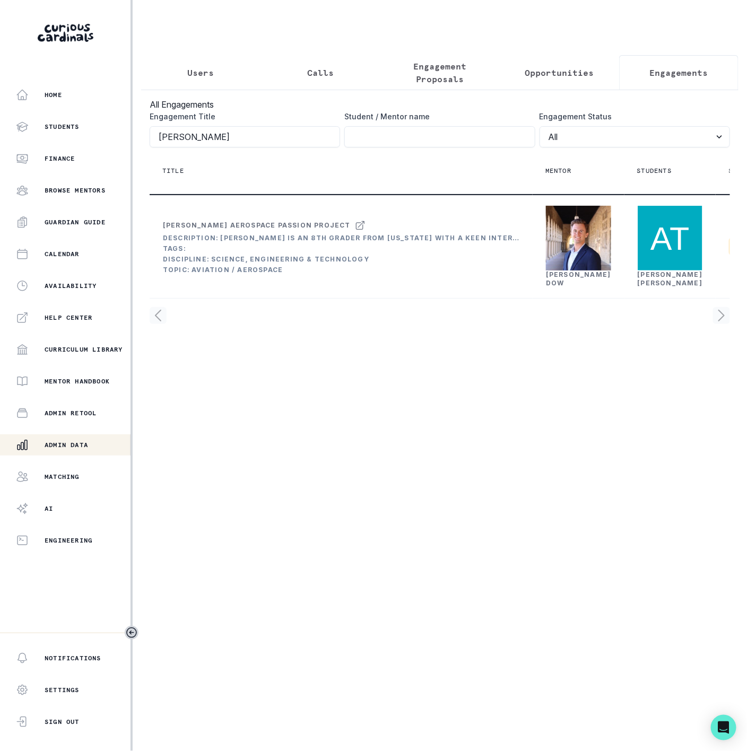
drag, startPoint x: 217, startPoint y: 146, endPoint x: -1, endPoint y: 125, distance: 219.1
click at [0, 125] on html "Home Students Finance Browse Mentors Guardian Guide Calendar Availability Help …" at bounding box center [373, 375] width 747 height 751
click at [400, 140] on input "Engagement Title" at bounding box center [439, 136] width 190 height 21
paste input "[PERSON_NAME]"
type input "[PERSON_NAME]"
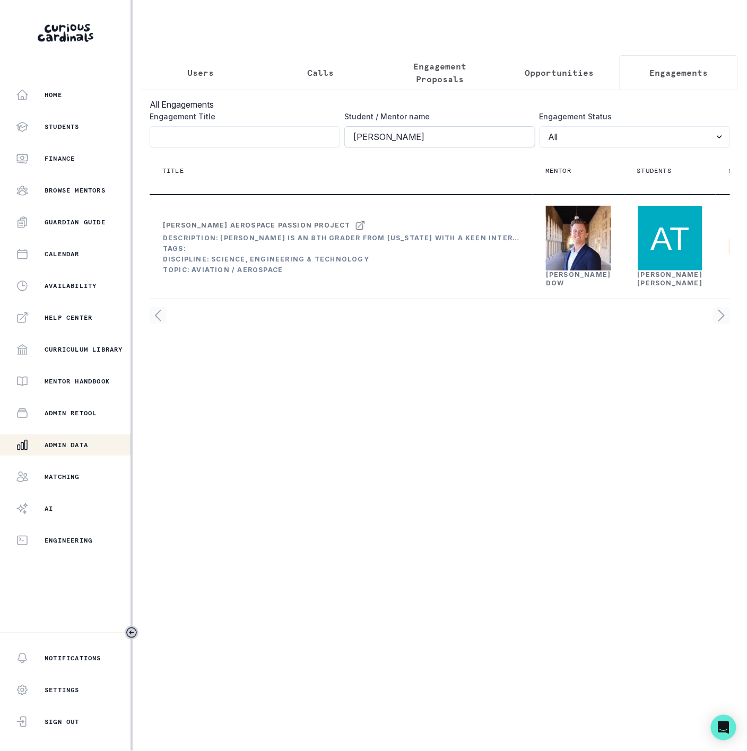
click button "submit" at bounding box center [0, 0] width 0 height 0
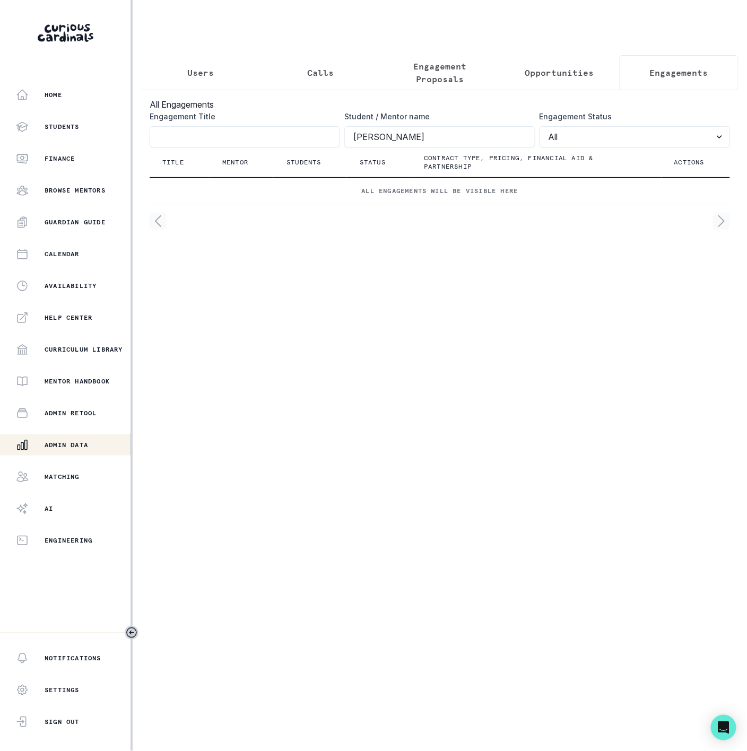
click at [201, 73] on p "Users" at bounding box center [201, 72] width 27 height 13
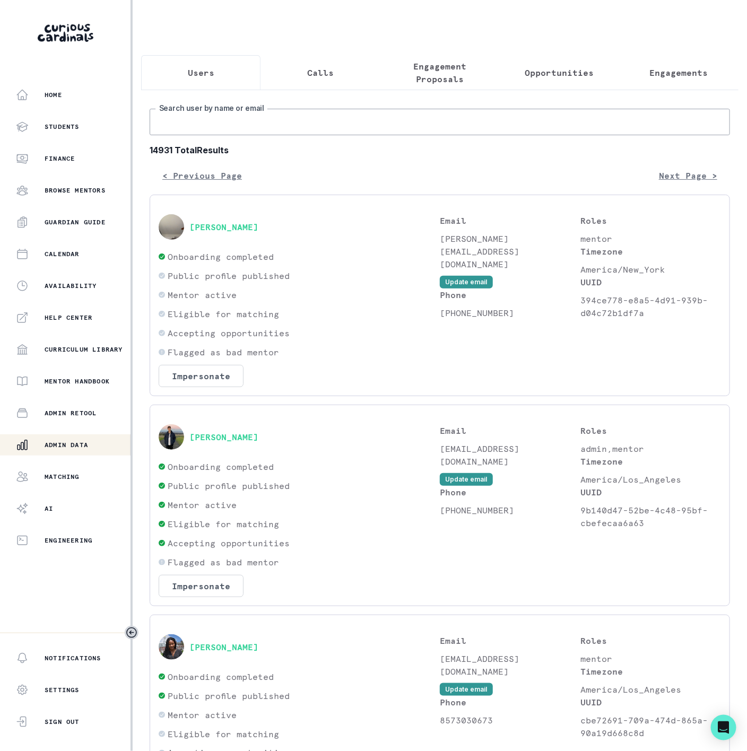
click at [186, 129] on input "Search user by name or email" at bounding box center [440, 122] width 580 height 27
paste input "[PERSON_NAME][EMAIL_ADDRESS][PERSON_NAME][DOMAIN_NAME]"
type input "[PERSON_NAME][EMAIL_ADDRESS][PERSON_NAME][DOMAIN_NAME]"
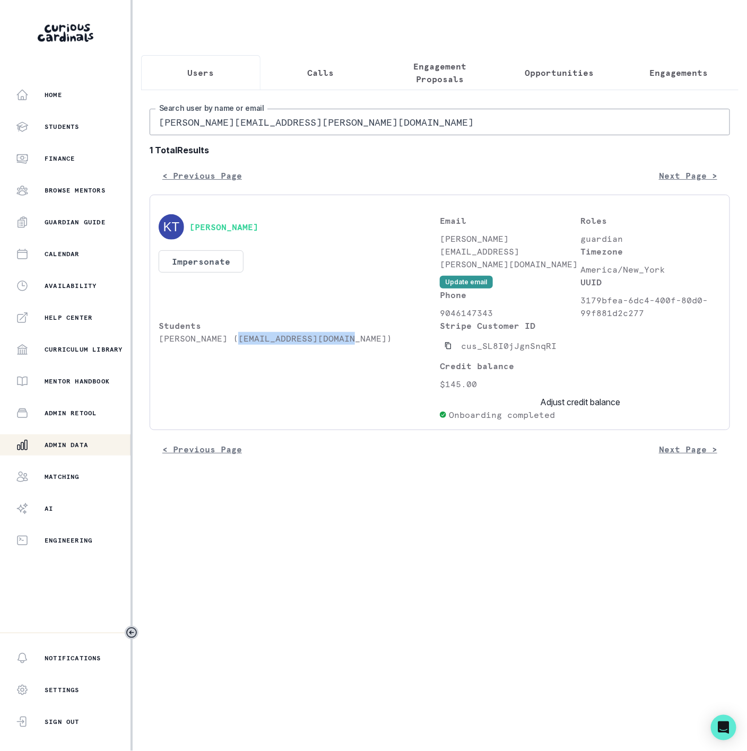
drag, startPoint x: 232, startPoint y: 365, endPoint x: 349, endPoint y: 365, distance: 116.7
click at [349, 345] on p "[PERSON_NAME] ([EMAIL_ADDRESS][DOMAIN_NAME])" at bounding box center [299, 338] width 281 height 13
copy p "[EMAIL_ADDRESS][DOMAIN_NAME]"
click at [0, 137] on html "Home Students Finance Browse Mentors Guardian Guide Calendar Availability Help …" at bounding box center [373, 375] width 747 height 751
paste input "[EMAIL_ADDRESS]"
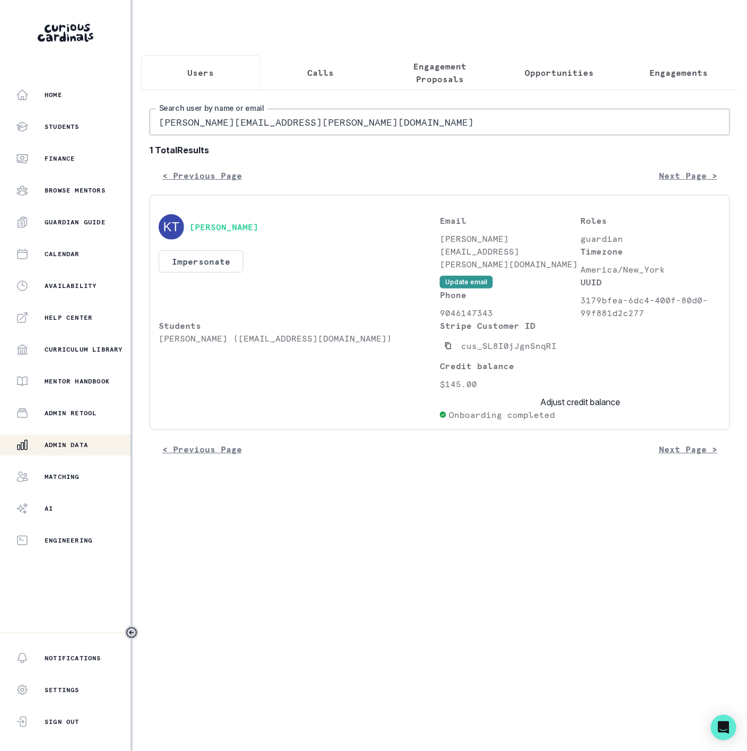
type input "[EMAIL_ADDRESS][DOMAIN_NAME]"
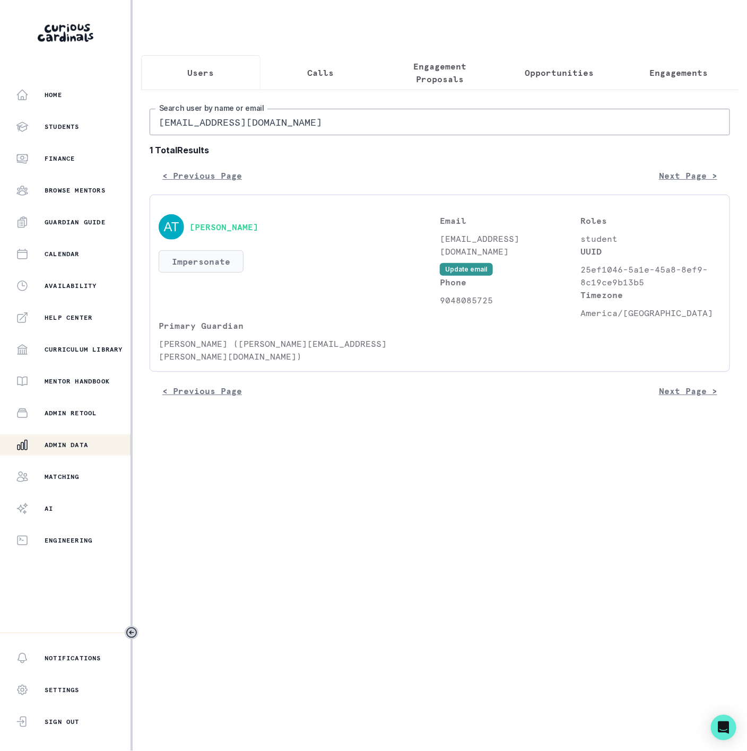
click at [214, 273] on button "Impersonate" at bounding box center [201, 261] width 85 height 22
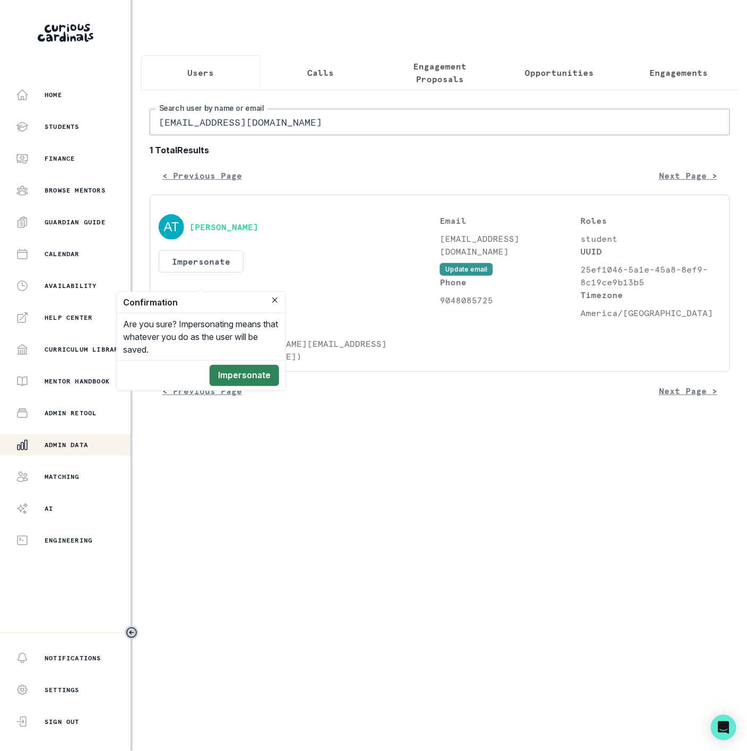
click at [237, 373] on button "Impersonate" at bounding box center [245, 375] width 70 height 21
